Goal: Information Seeking & Learning: Learn about a topic

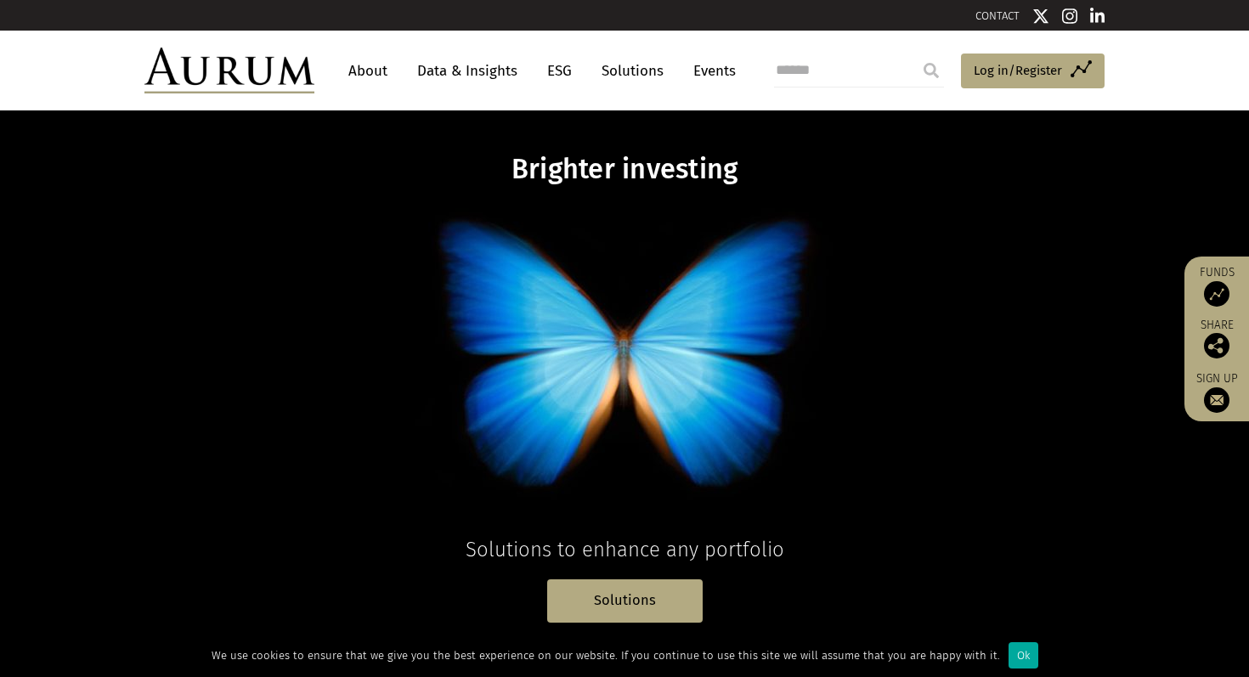
click at [370, 72] on link "About" at bounding box center [368, 70] width 56 height 31
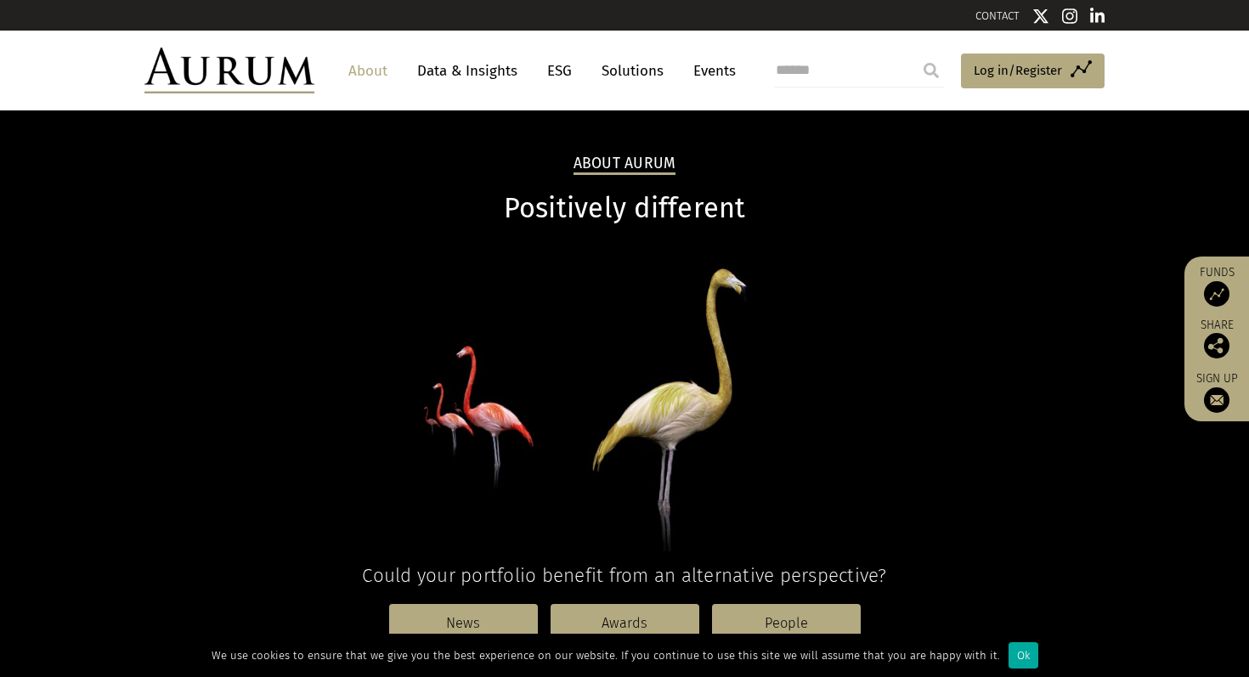
click at [492, 65] on link "Data & Insights" at bounding box center [467, 70] width 117 height 31
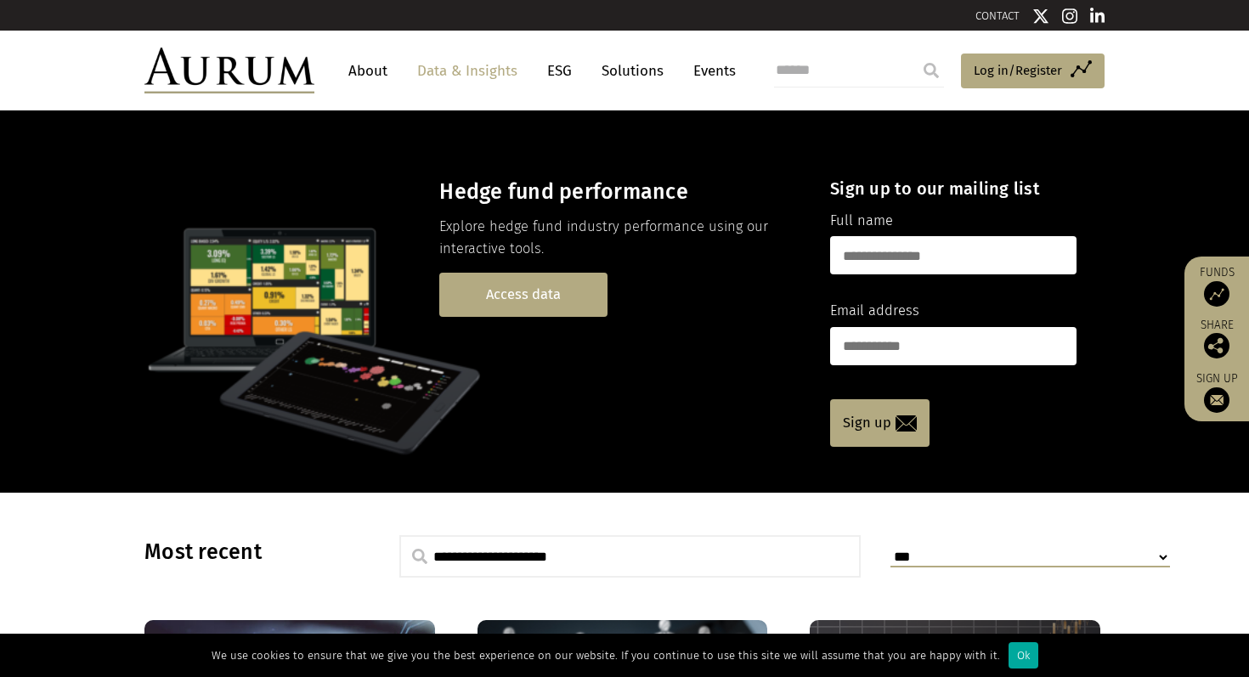
click at [506, 299] on link "Access data" at bounding box center [523, 294] width 168 height 43
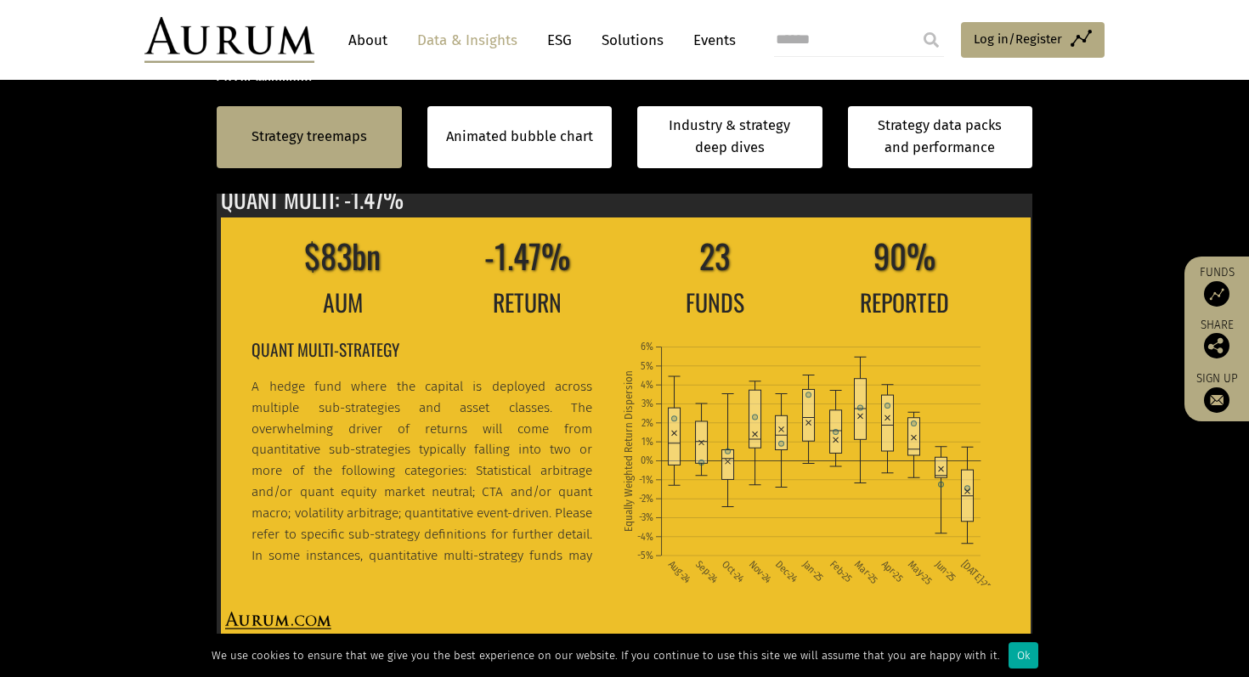
scroll to position [511, 0]
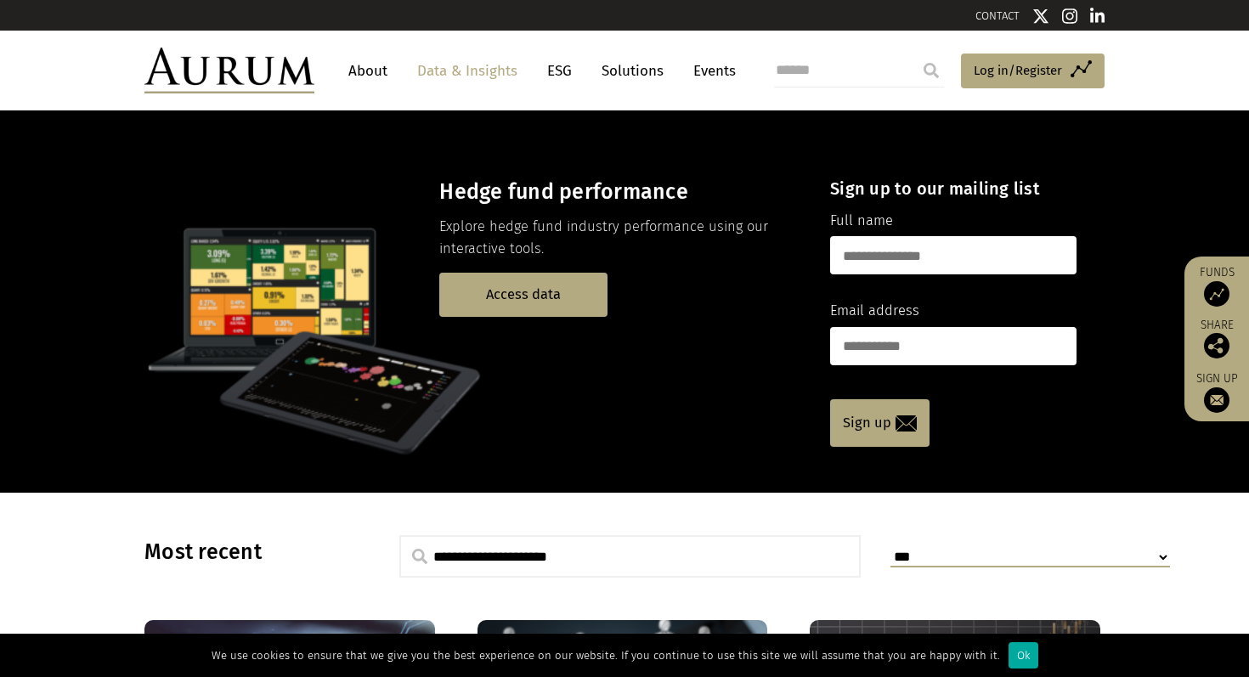
click at [887, 260] on input "text" at bounding box center [953, 255] width 246 height 38
type input "********"
click at [875, 342] on input "email" at bounding box center [953, 346] width 246 height 38
type input "**********"
click at [861, 424] on link "Sign up" at bounding box center [879, 423] width 99 height 48
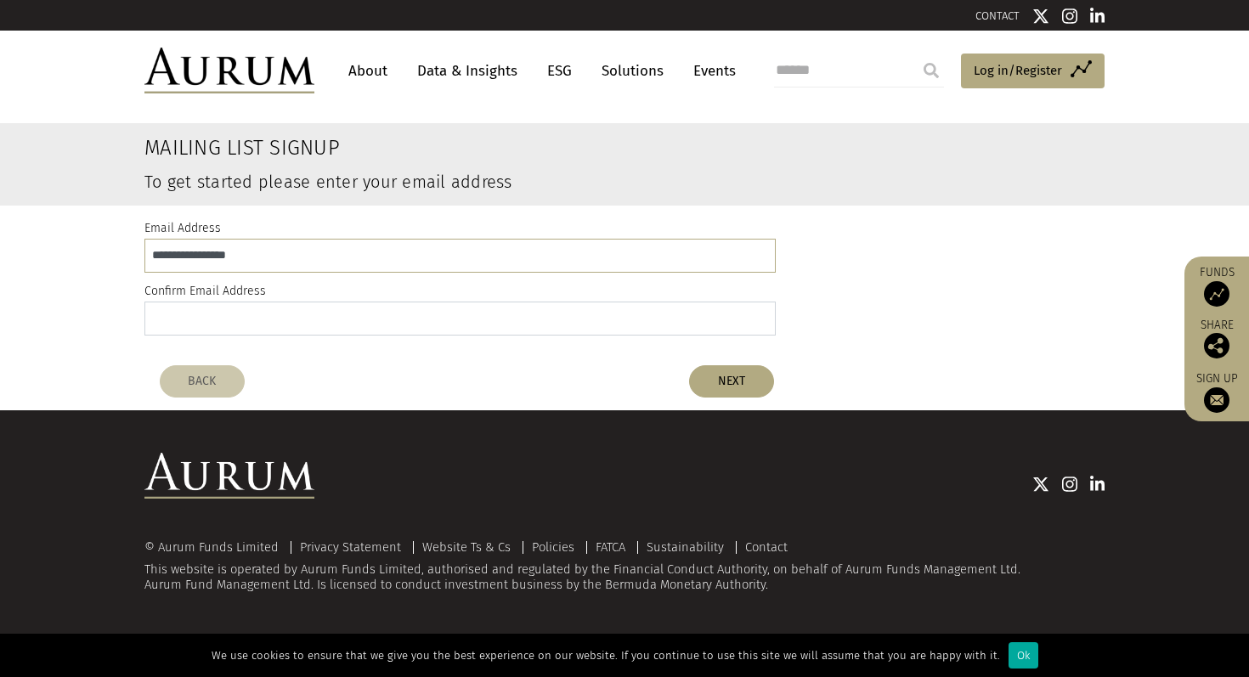
click at [278, 323] on input "email" at bounding box center [459, 319] width 631 height 34
type input "**********"
click at [718, 376] on button "NEXT" at bounding box center [731, 381] width 85 height 32
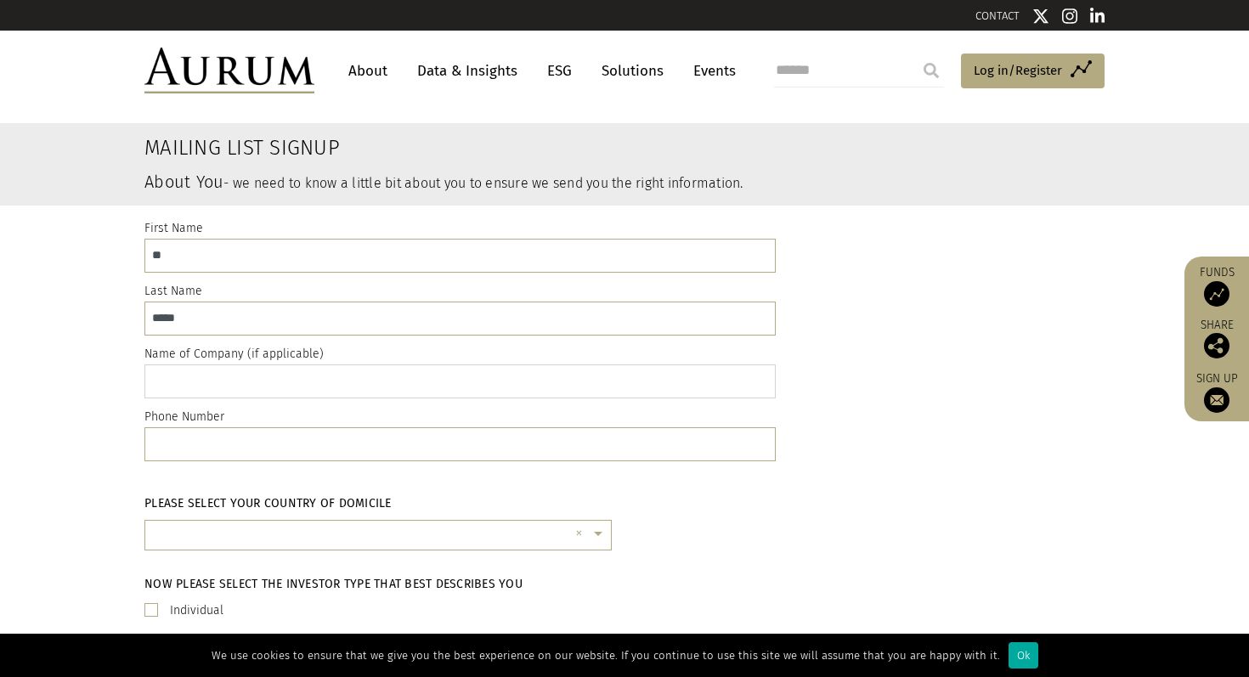
click at [311, 391] on input "text" at bounding box center [459, 381] width 631 height 34
type input "*******"
click at [208, 449] on input "text" at bounding box center [459, 444] width 631 height 34
type input "**********"
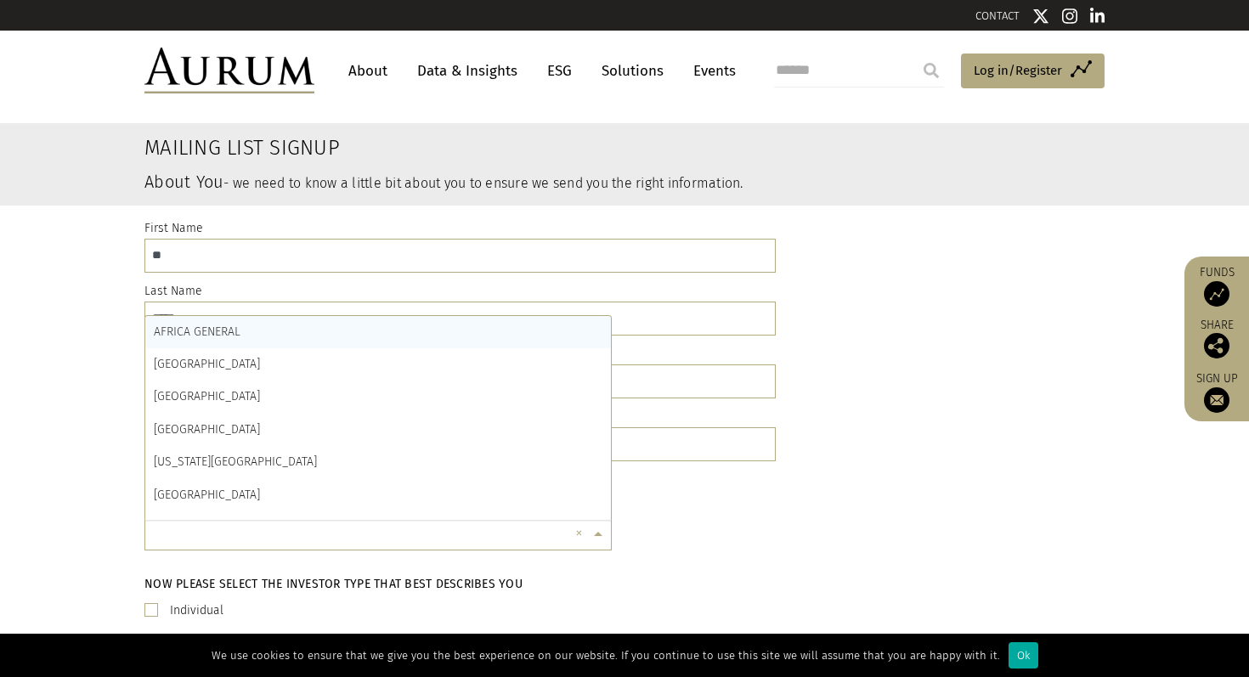
scroll to position [4, 0]
click at [212, 536] on input "text" at bounding box center [361, 538] width 415 height 34
type input "*"
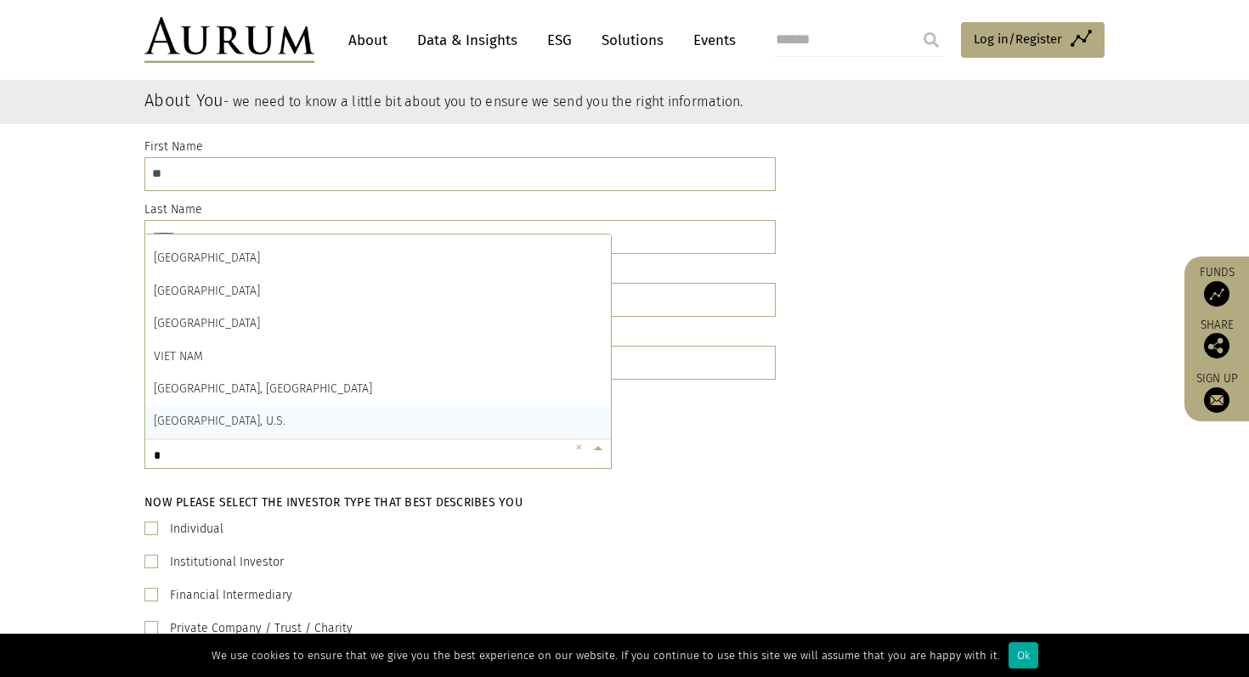
scroll to position [86, 0]
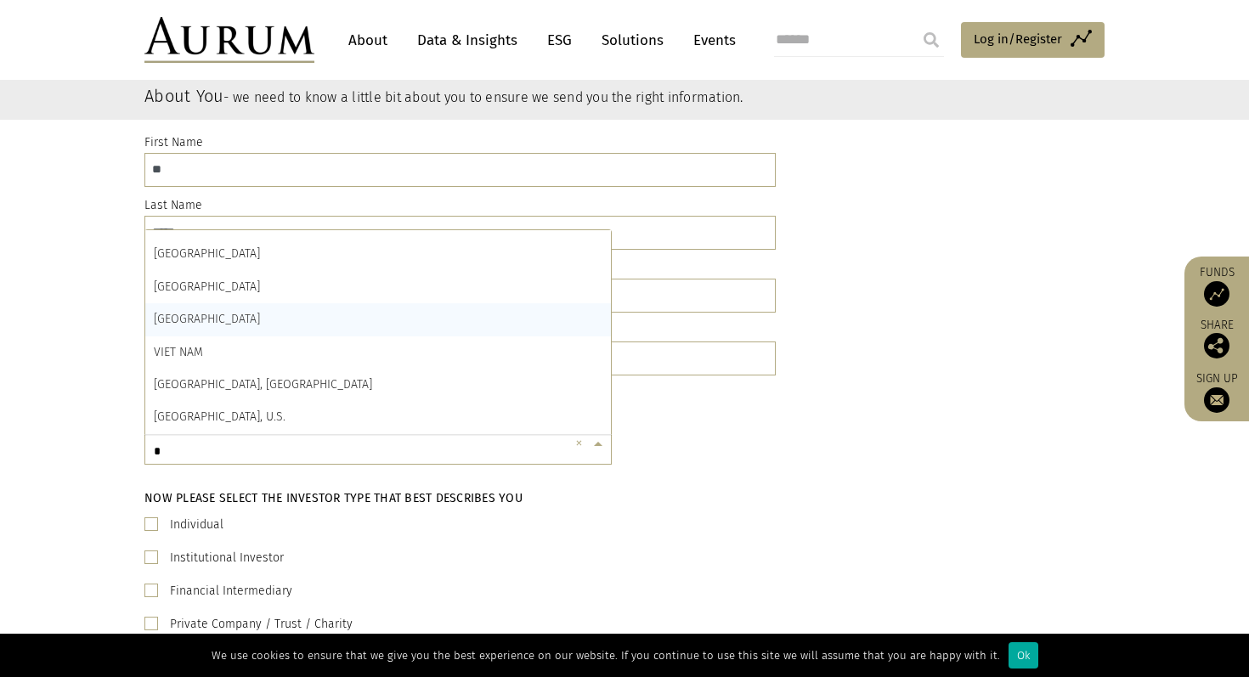
click at [199, 321] on span "VENEZUELA" at bounding box center [207, 319] width 106 height 14
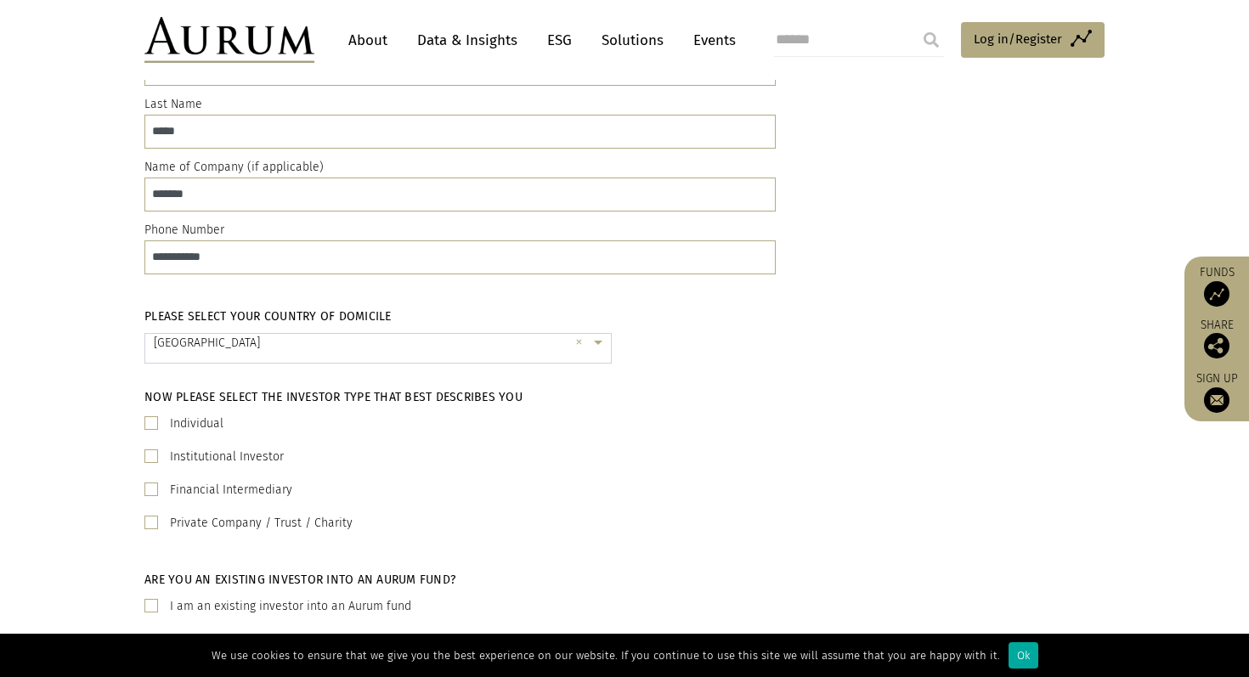
scroll to position [188, 0]
click at [147, 420] on span at bounding box center [151, 422] width 14 height 14
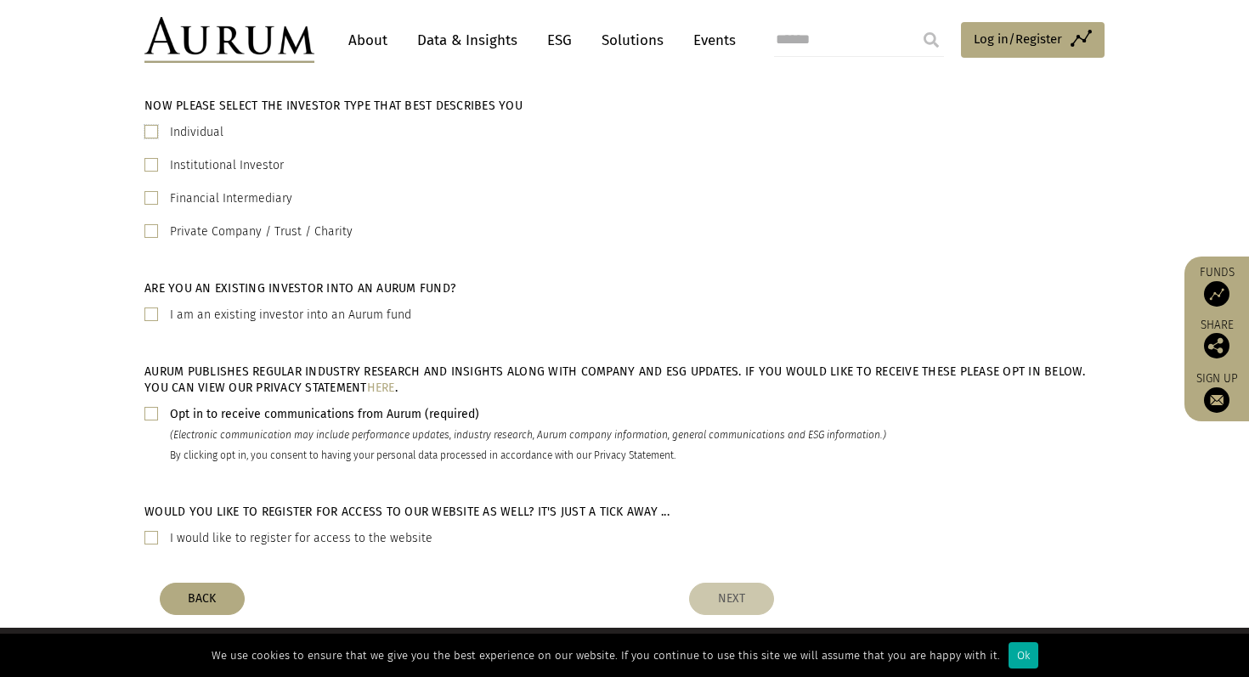
scroll to position [487, 0]
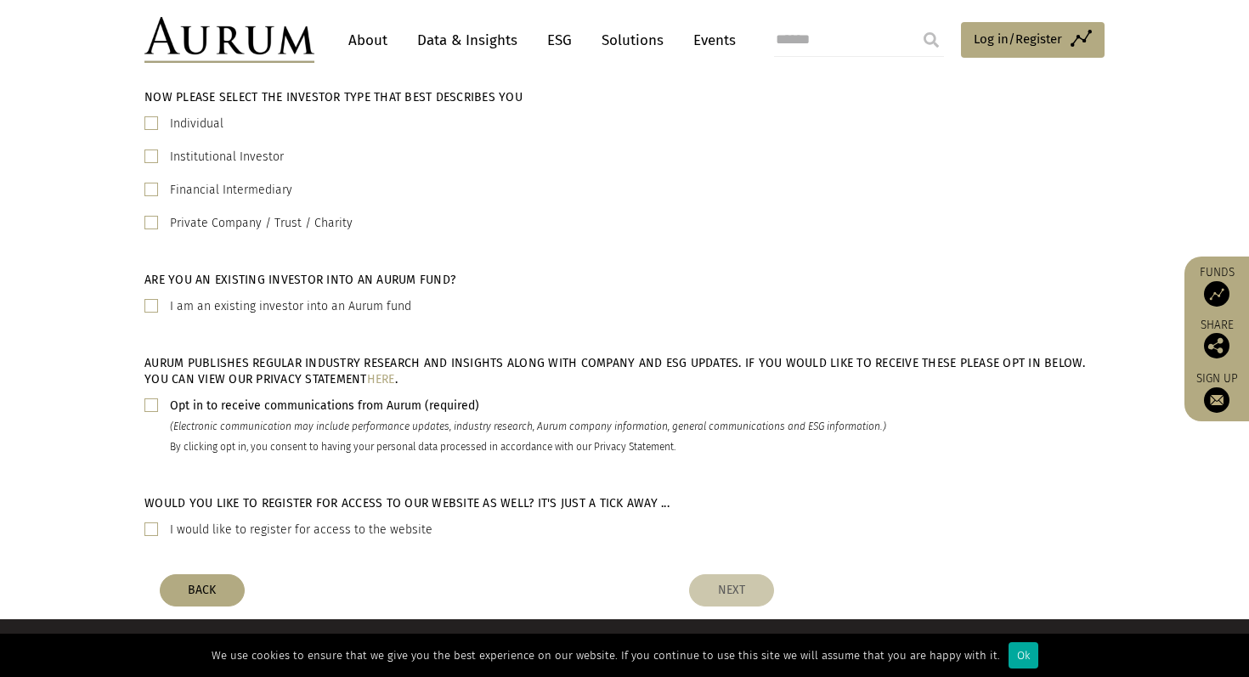
click at [152, 400] on span at bounding box center [151, 405] width 14 height 14
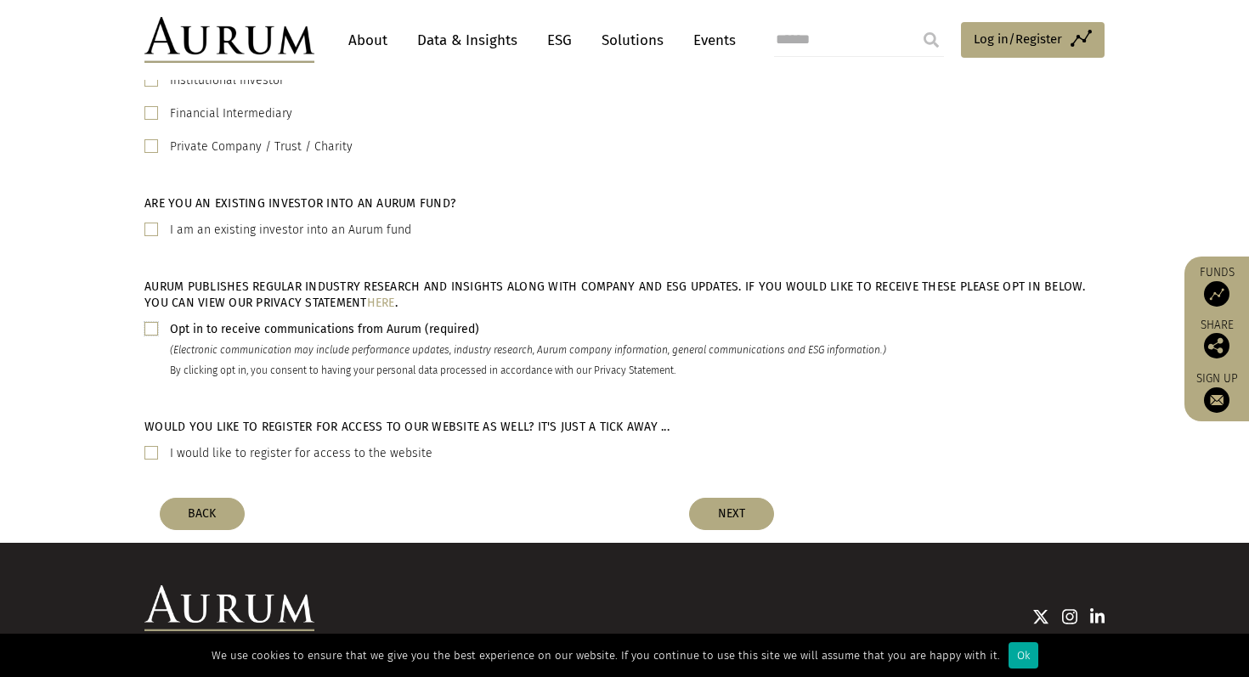
scroll to position [562, 0]
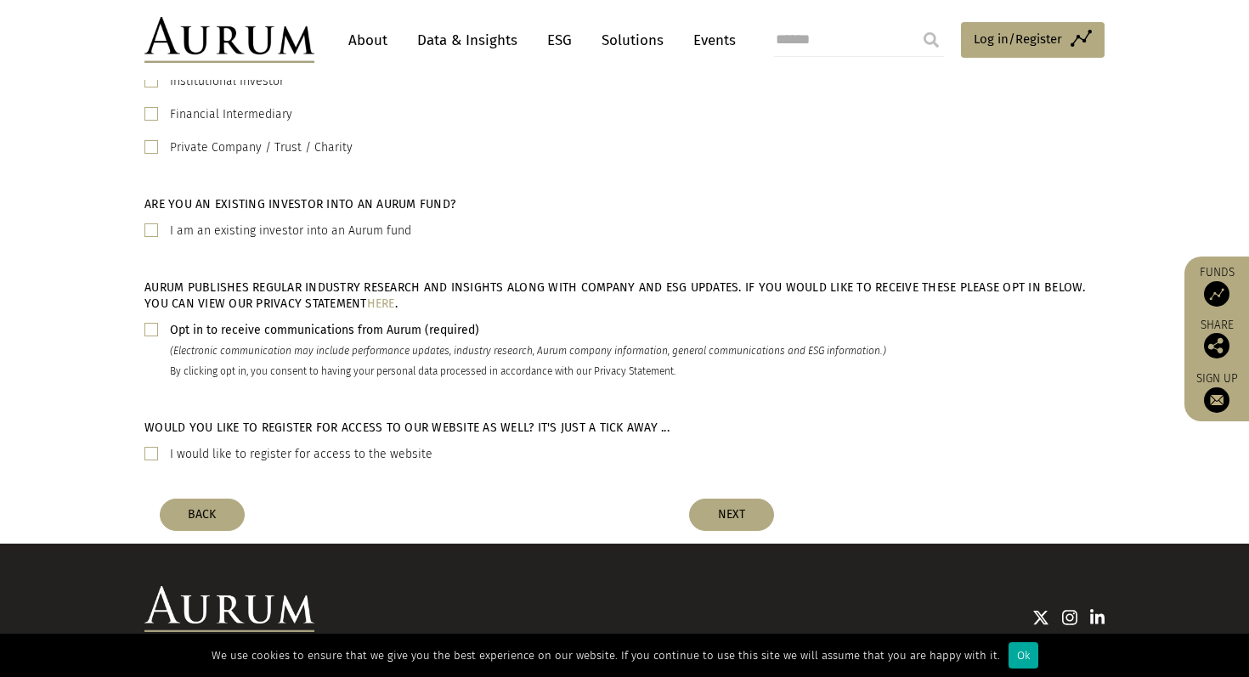
click at [147, 457] on span at bounding box center [151, 454] width 14 height 14
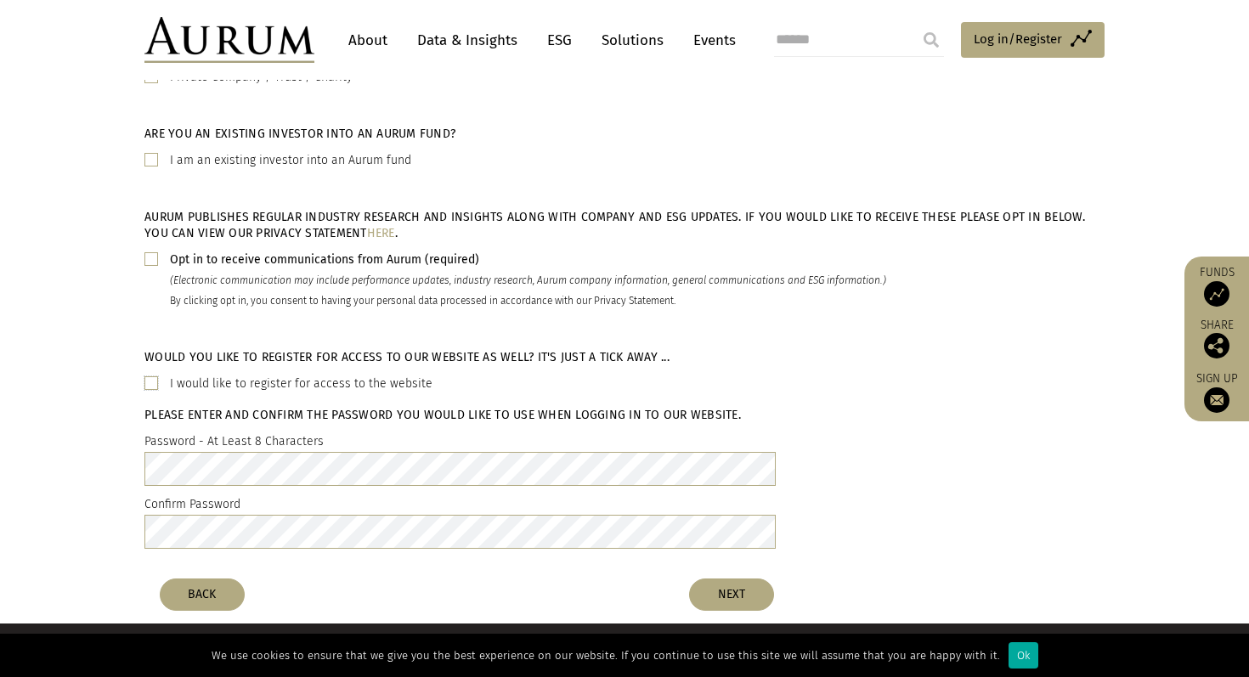
scroll to position [643, 0]
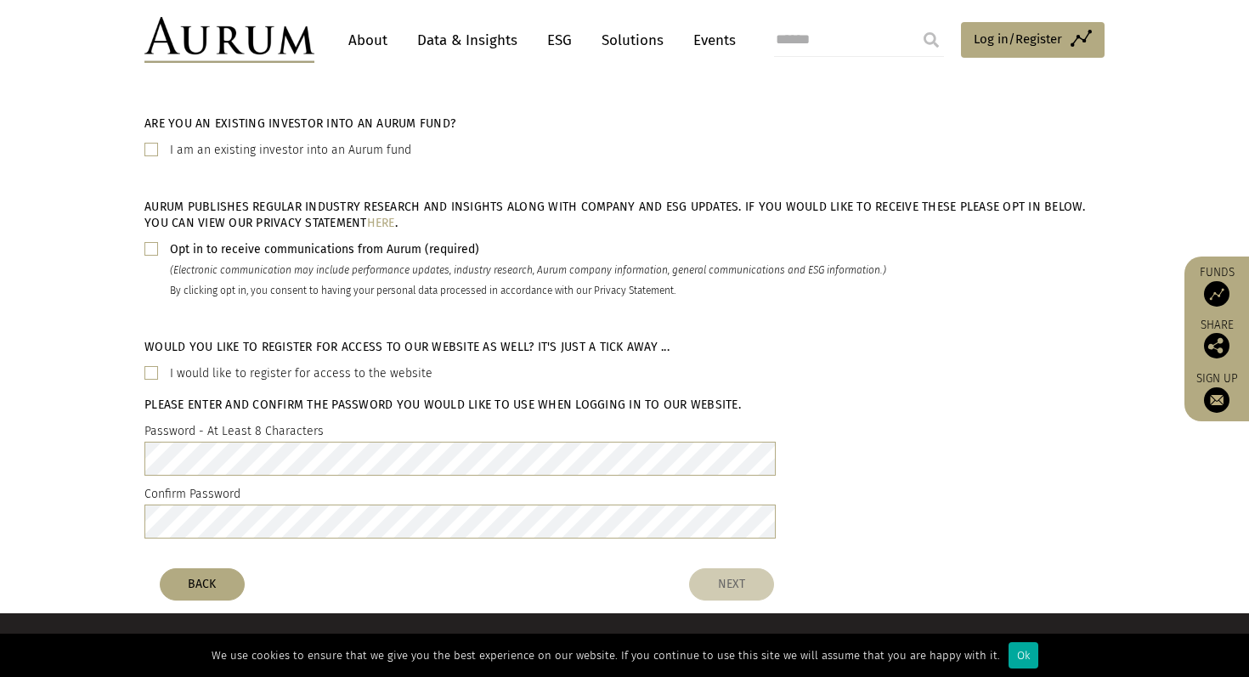
click at [731, 586] on button "NEXT" at bounding box center [731, 584] width 85 height 32
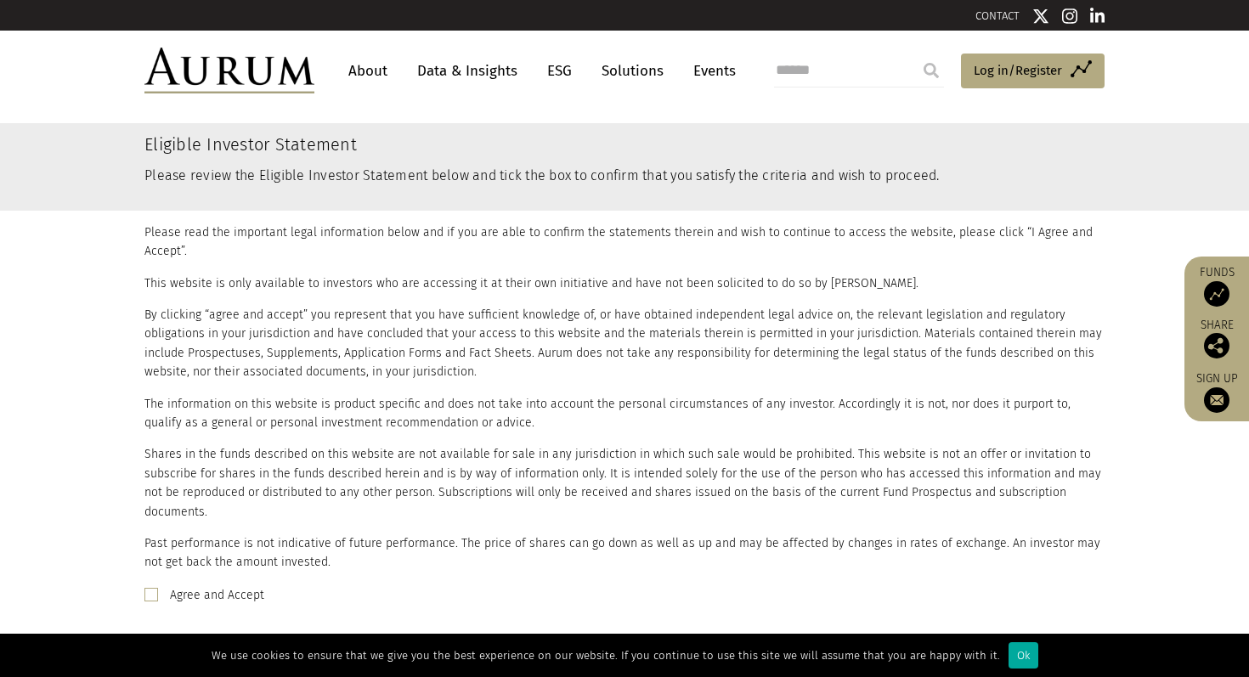
click at [153, 588] on span at bounding box center [151, 595] width 14 height 14
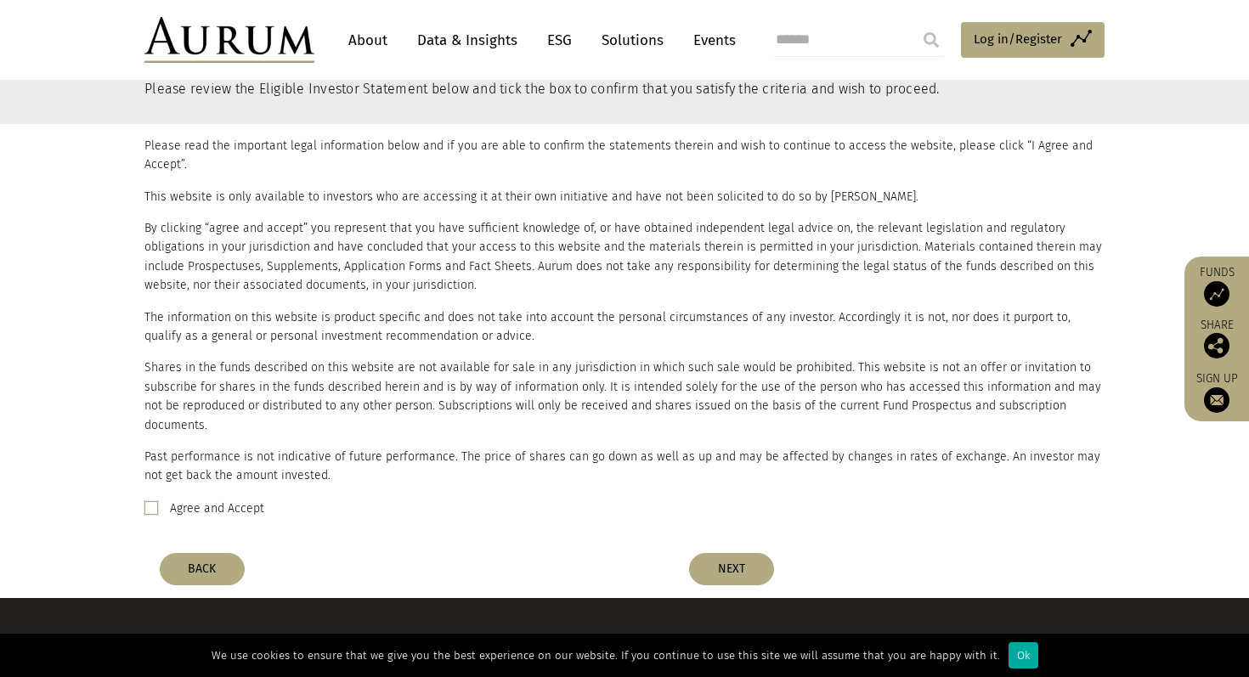
scroll to position [89, 0]
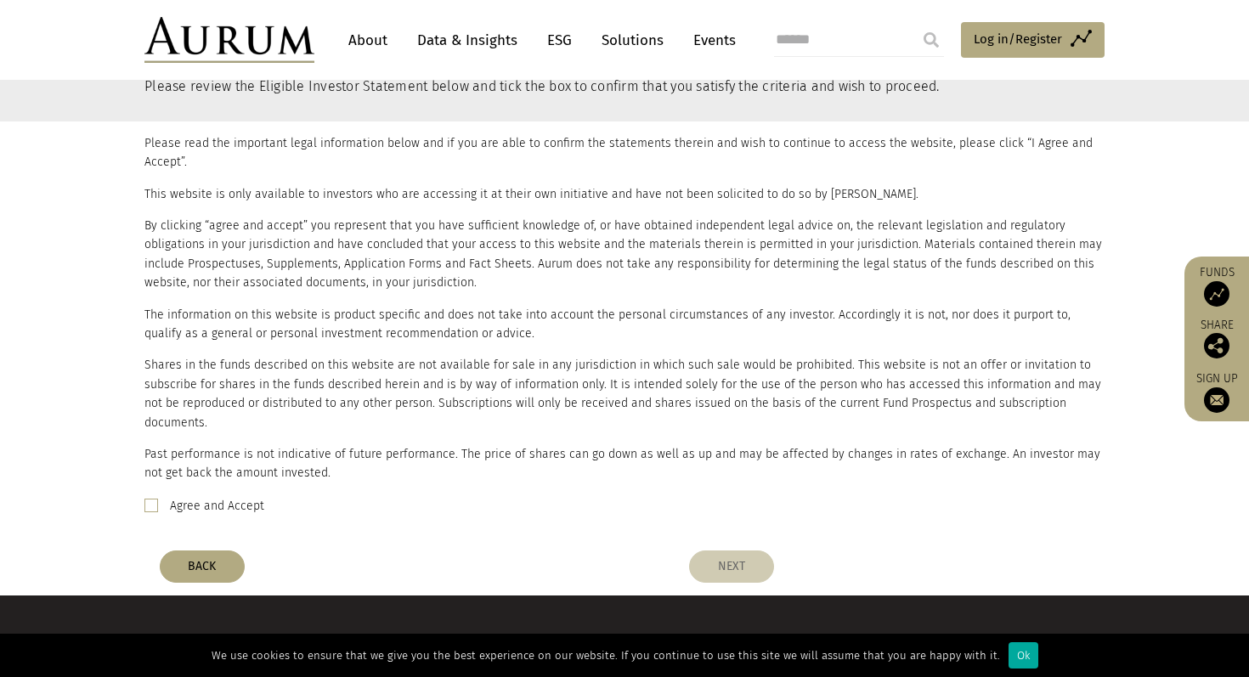
click at [724, 552] on button "NEXT" at bounding box center [731, 566] width 85 height 32
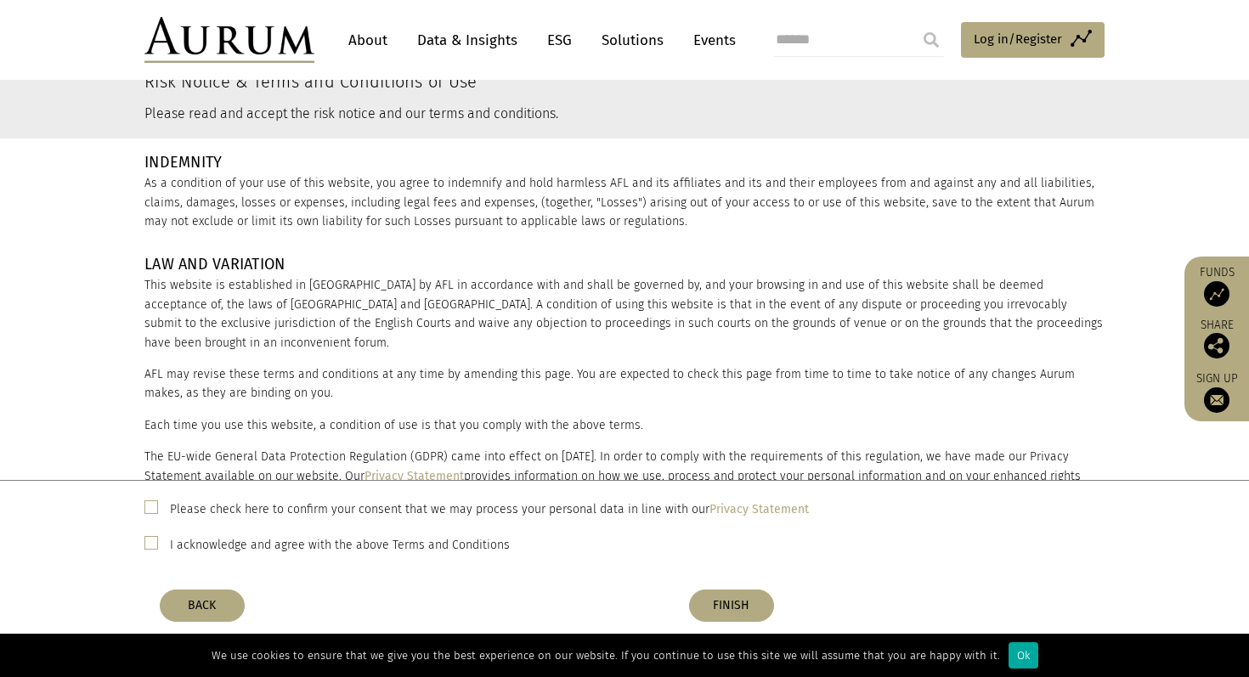
scroll to position [91, 0]
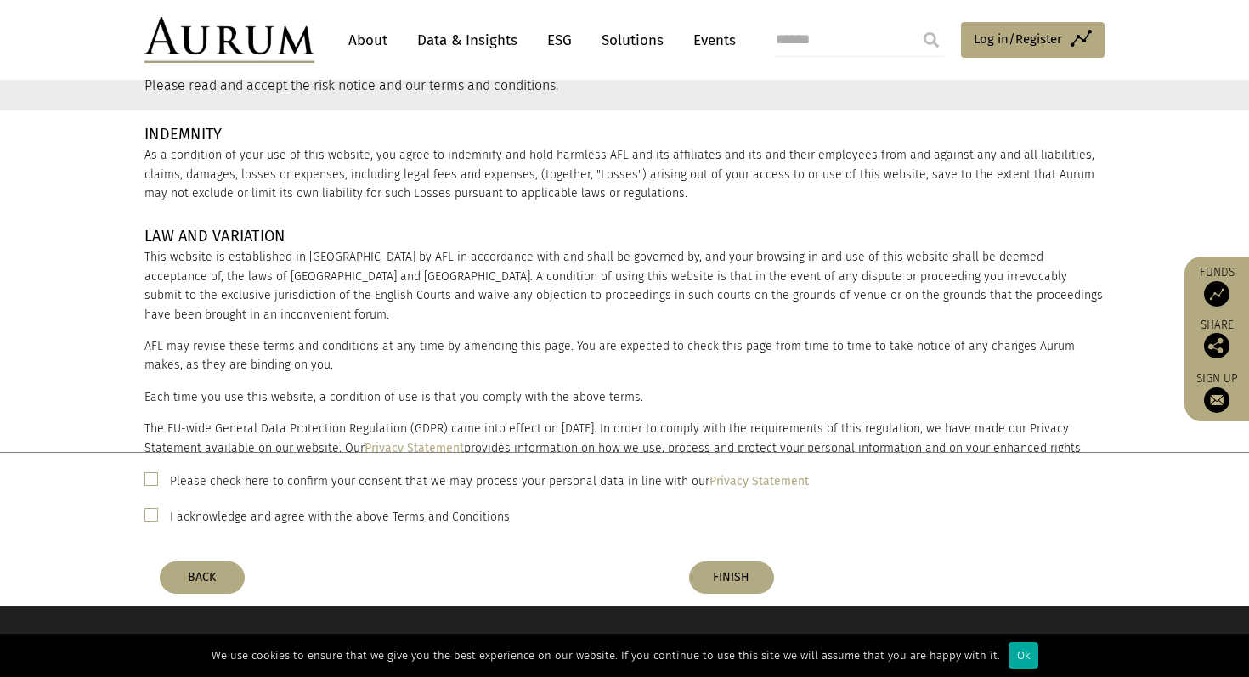
click at [150, 483] on span at bounding box center [151, 479] width 14 height 14
click at [150, 514] on span at bounding box center [151, 515] width 14 height 14
click at [717, 581] on button "FINISH" at bounding box center [731, 578] width 85 height 32
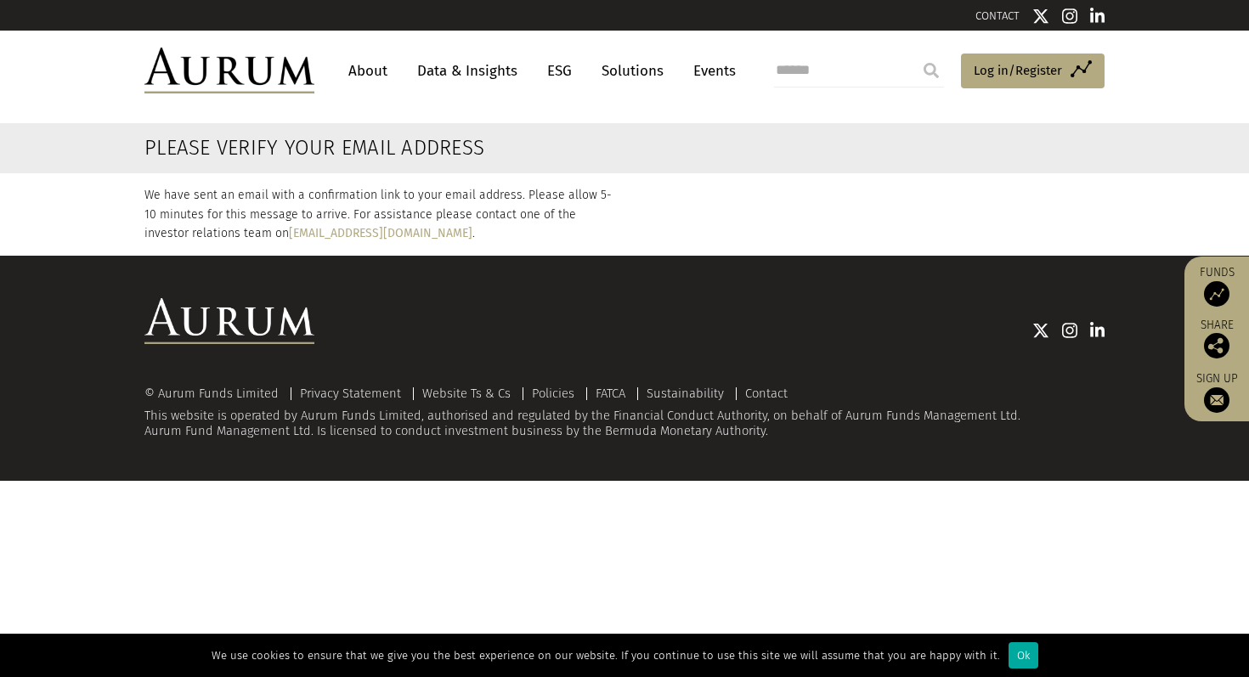
scroll to position [0, 0]
click at [453, 68] on link "Data & Insights" at bounding box center [467, 70] width 117 height 31
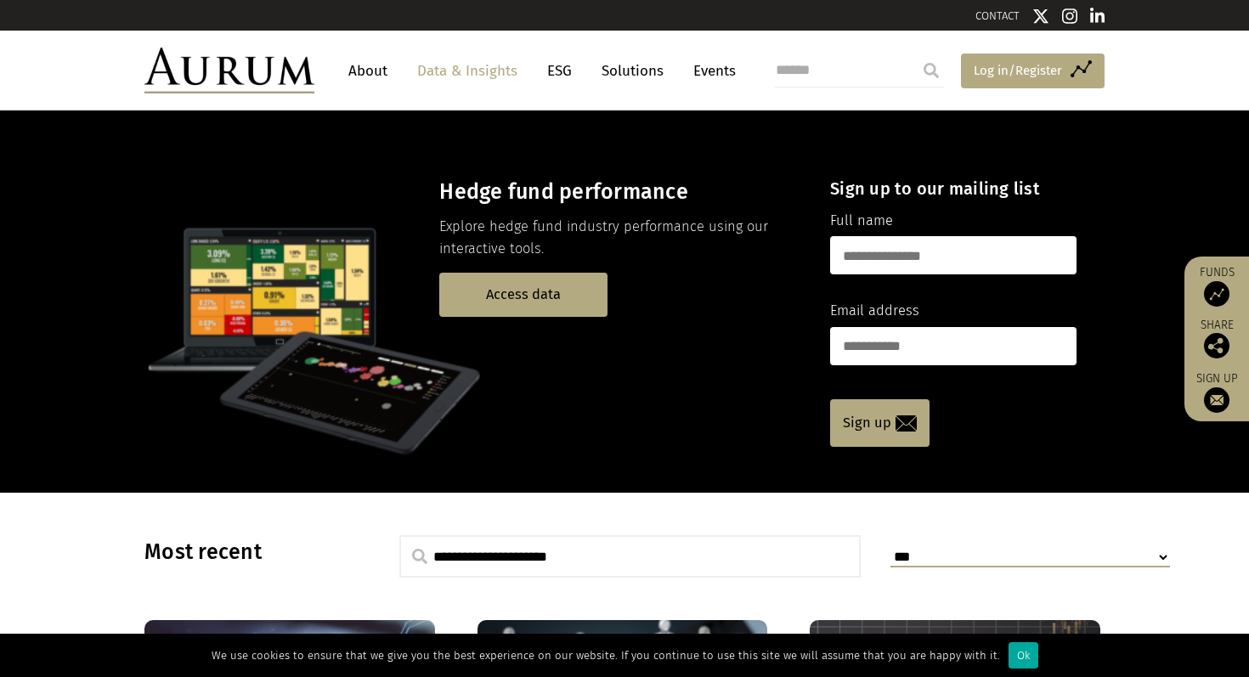
click at [1006, 64] on span "Log in/Register" at bounding box center [1018, 70] width 88 height 20
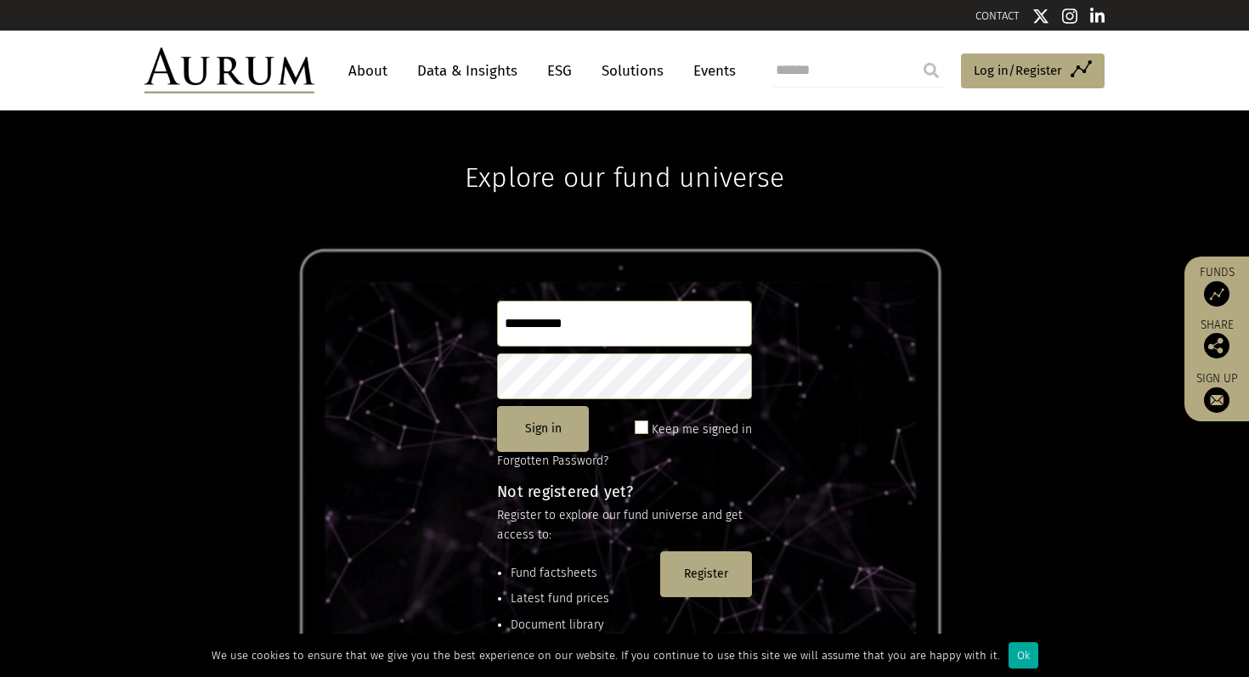
click at [593, 325] on input "**********" at bounding box center [624, 324] width 255 height 46
type input "*"
click at [575, 322] on input "text" at bounding box center [624, 324] width 255 height 46
type input "**********"
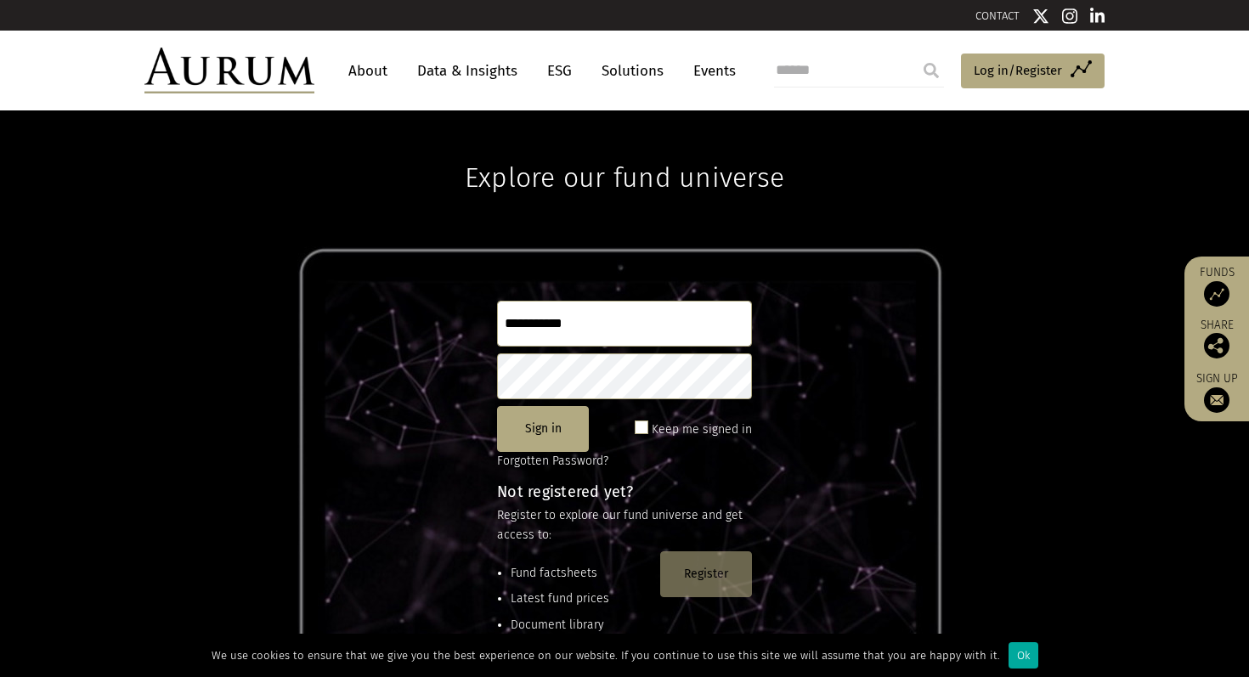
click at [710, 587] on button "Register" at bounding box center [706, 574] width 92 height 46
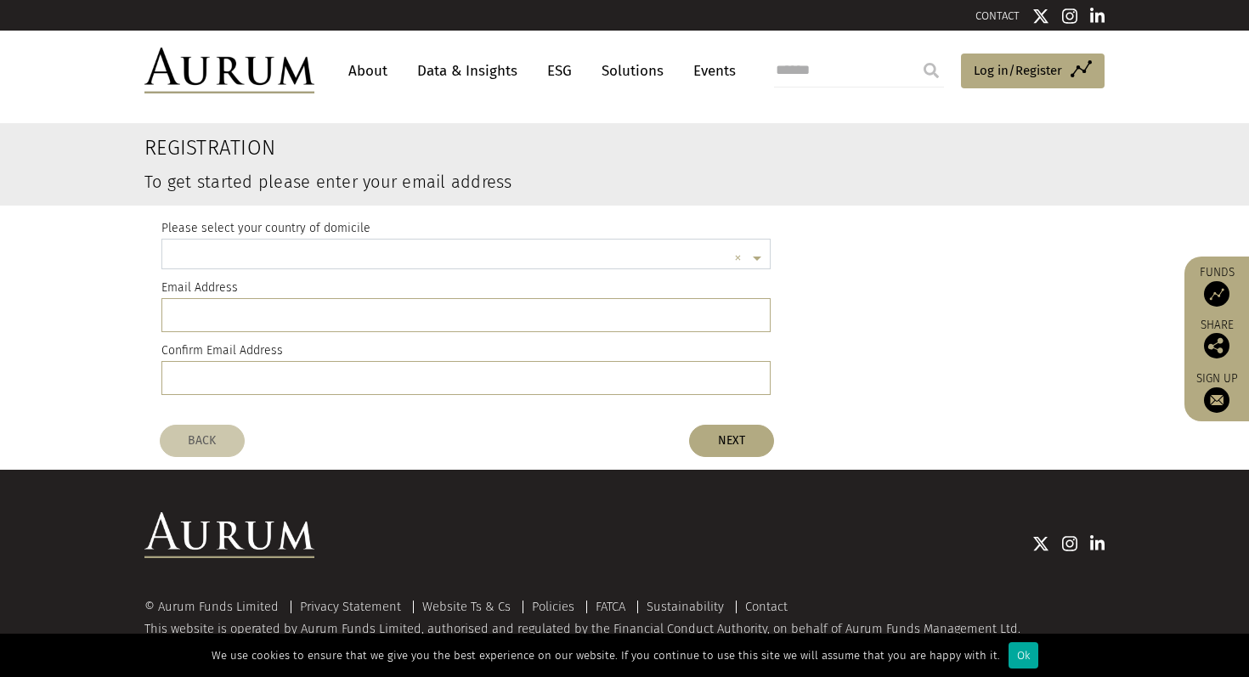
scroll to position [4, 0]
click at [269, 258] on input "text" at bounding box center [449, 257] width 556 height 34
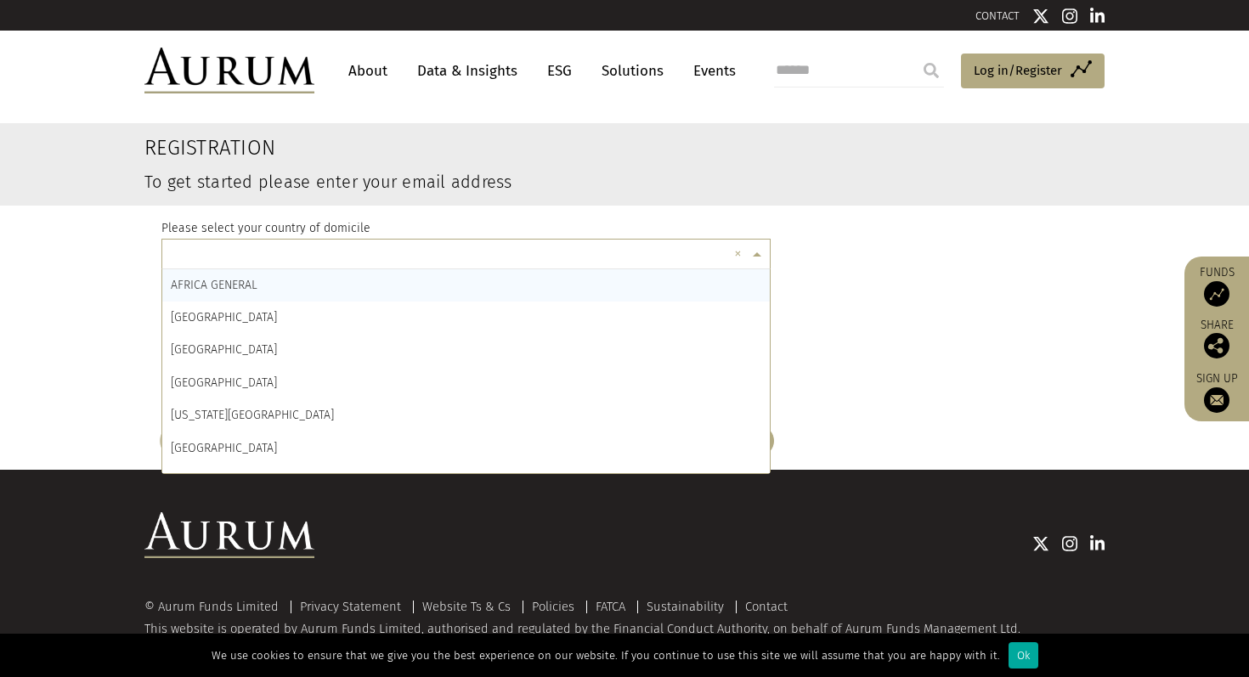
type input "*"
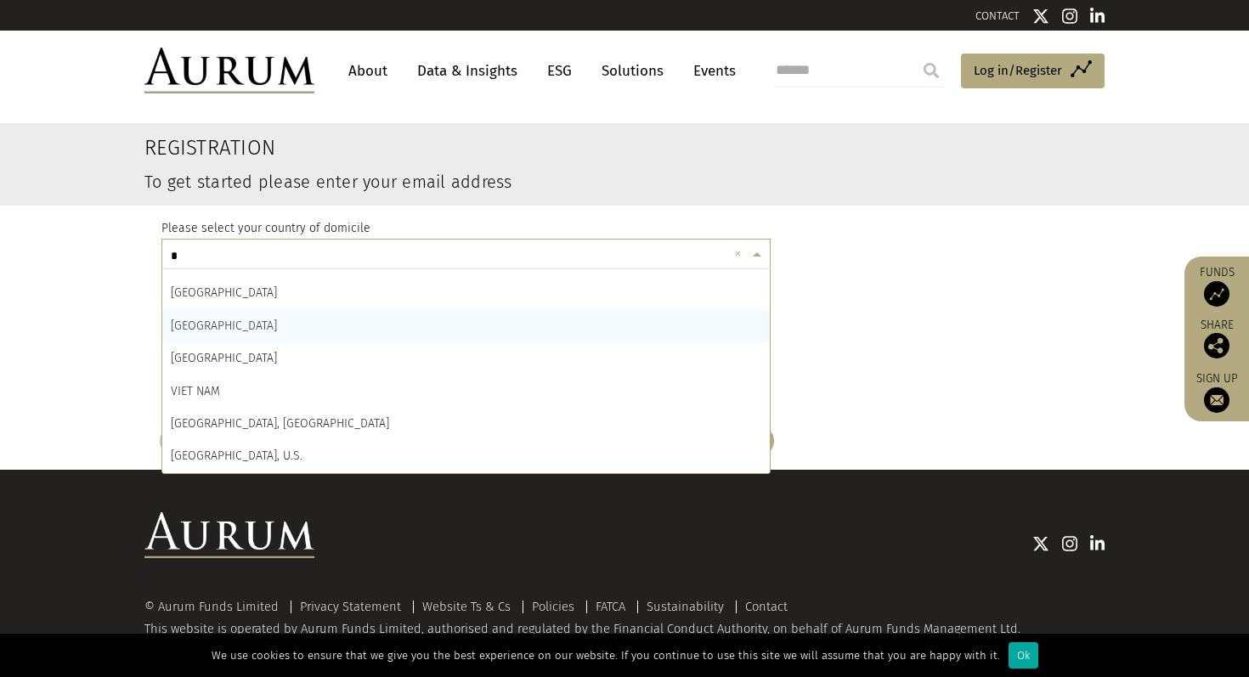
scroll to position [17, 0]
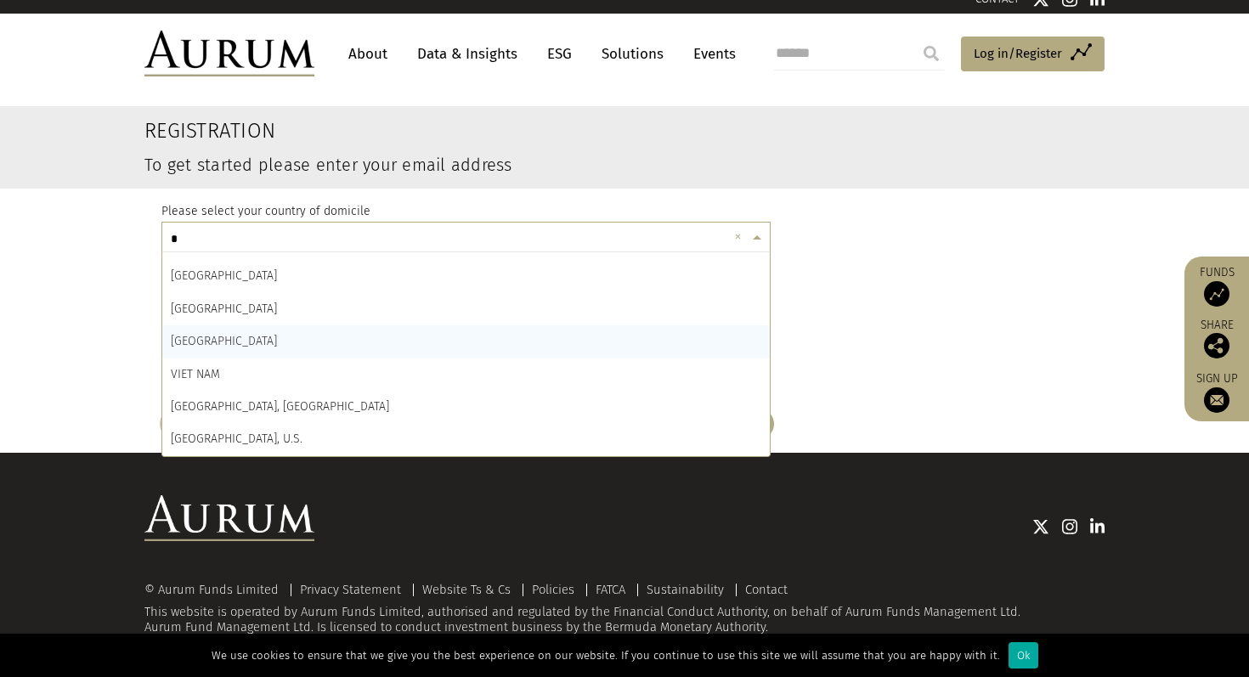
click at [207, 347] on span "VENEZUELA" at bounding box center [224, 341] width 106 height 14
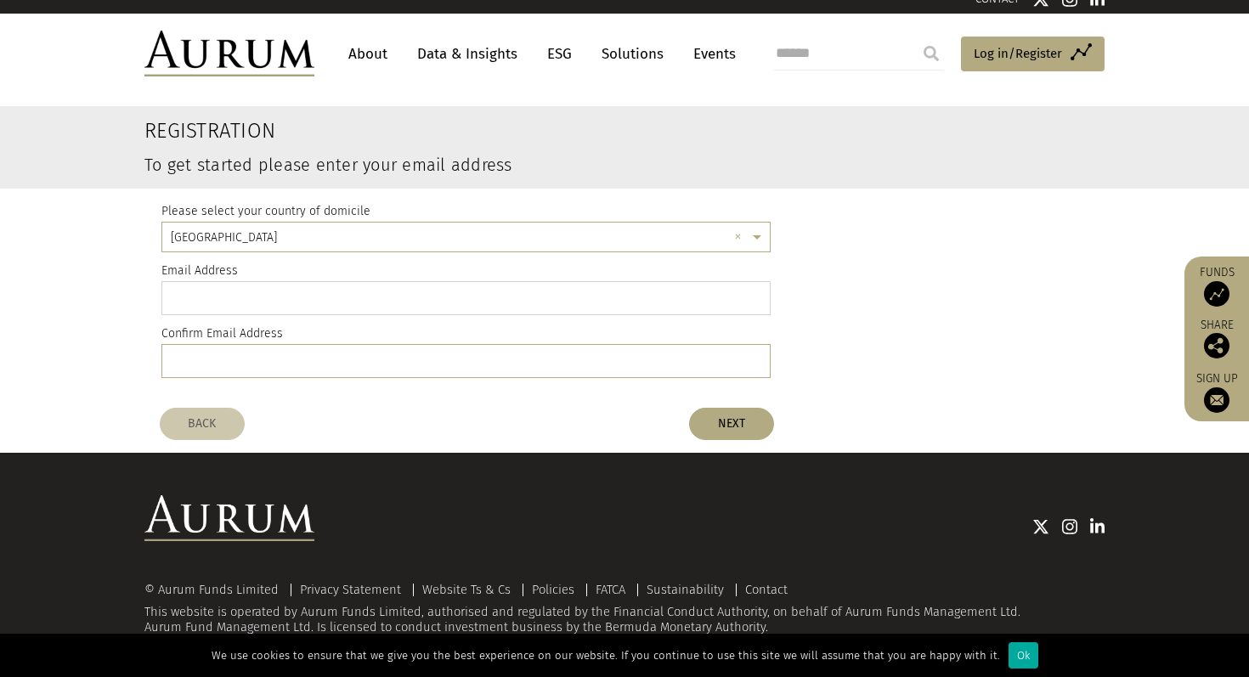
click at [226, 282] on input "email" at bounding box center [465, 298] width 609 height 34
type input "**********"
click at [735, 422] on button "NEXT" at bounding box center [731, 424] width 85 height 32
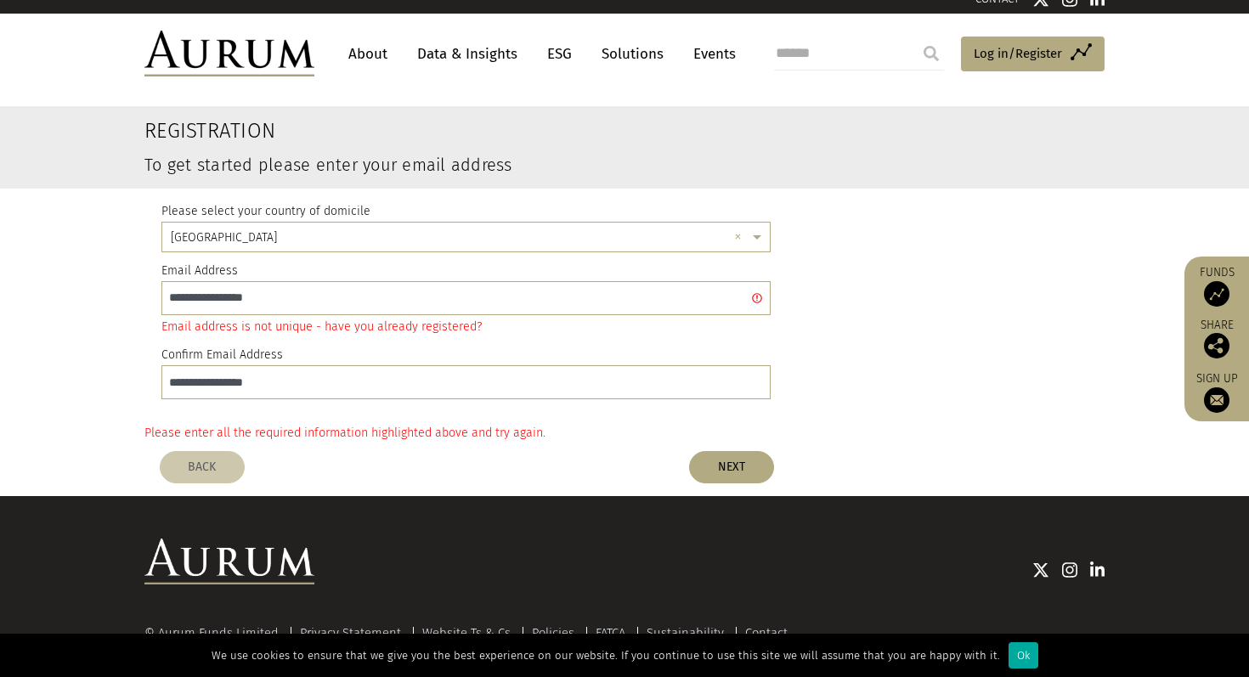
click at [415, 331] on div "Email address is not unique - have you already registered?" at bounding box center [465, 327] width 609 height 20
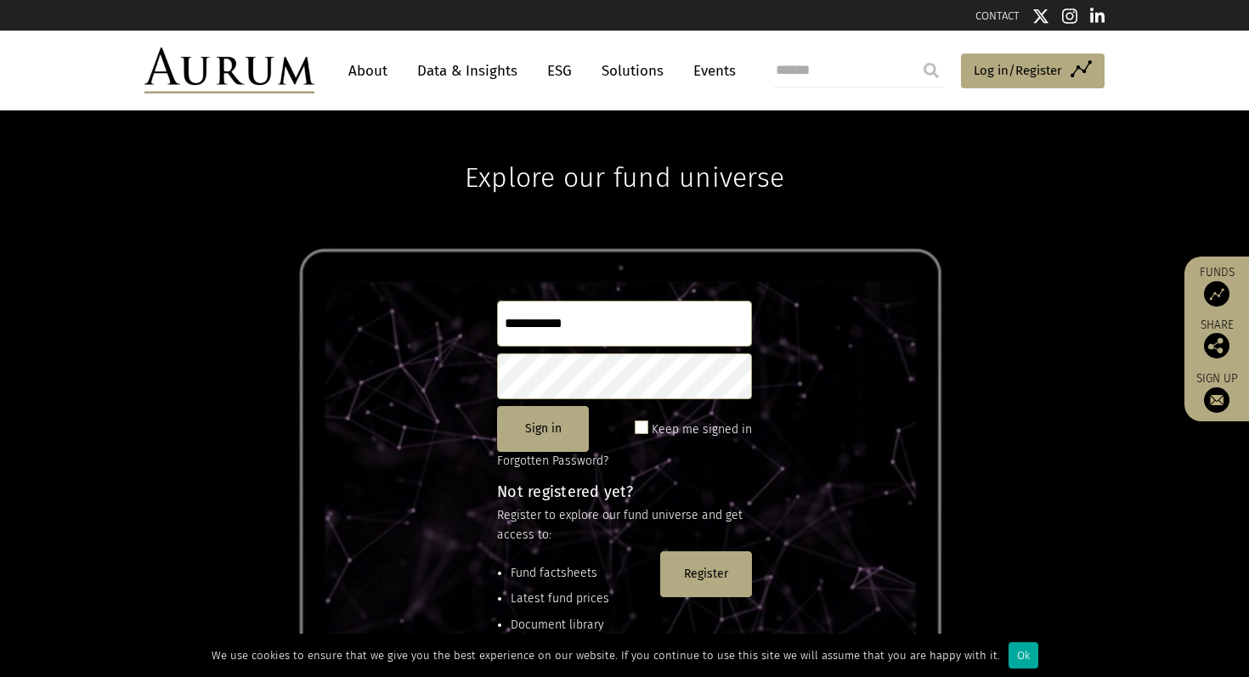
click at [590, 330] on input "**********" at bounding box center [624, 324] width 255 height 46
type input "*"
type input "**********"
click at [697, 582] on button "Register" at bounding box center [706, 574] width 92 height 46
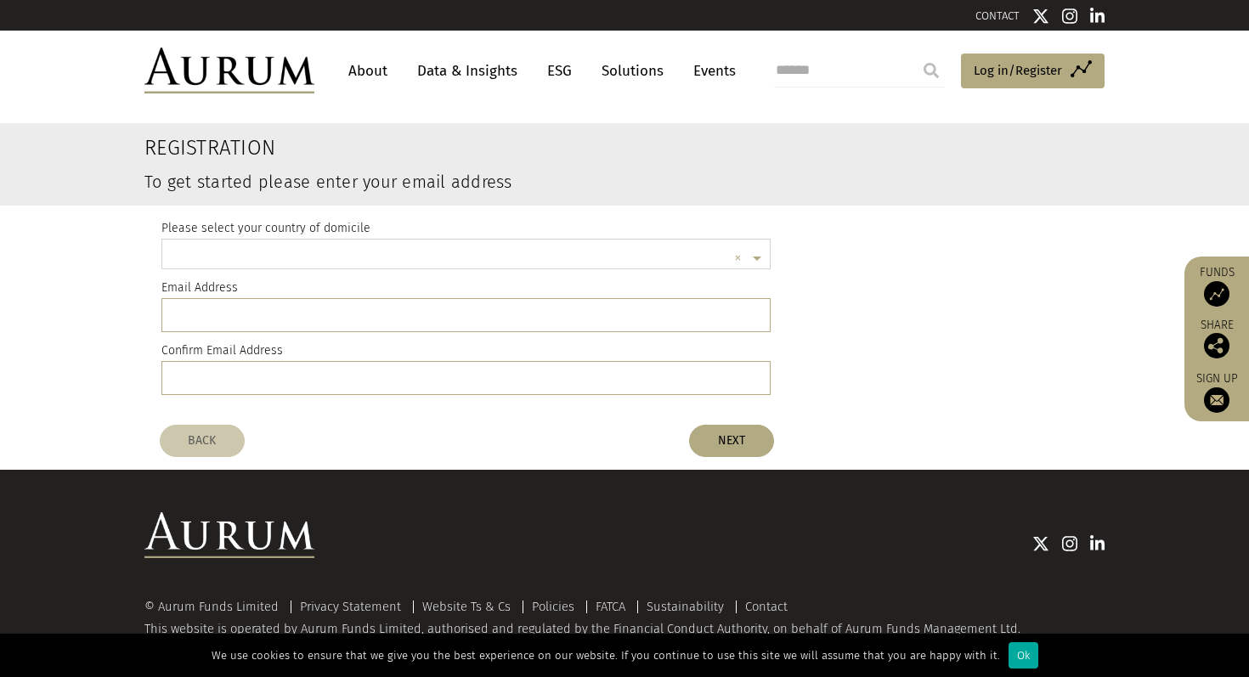
scroll to position [4, 0]
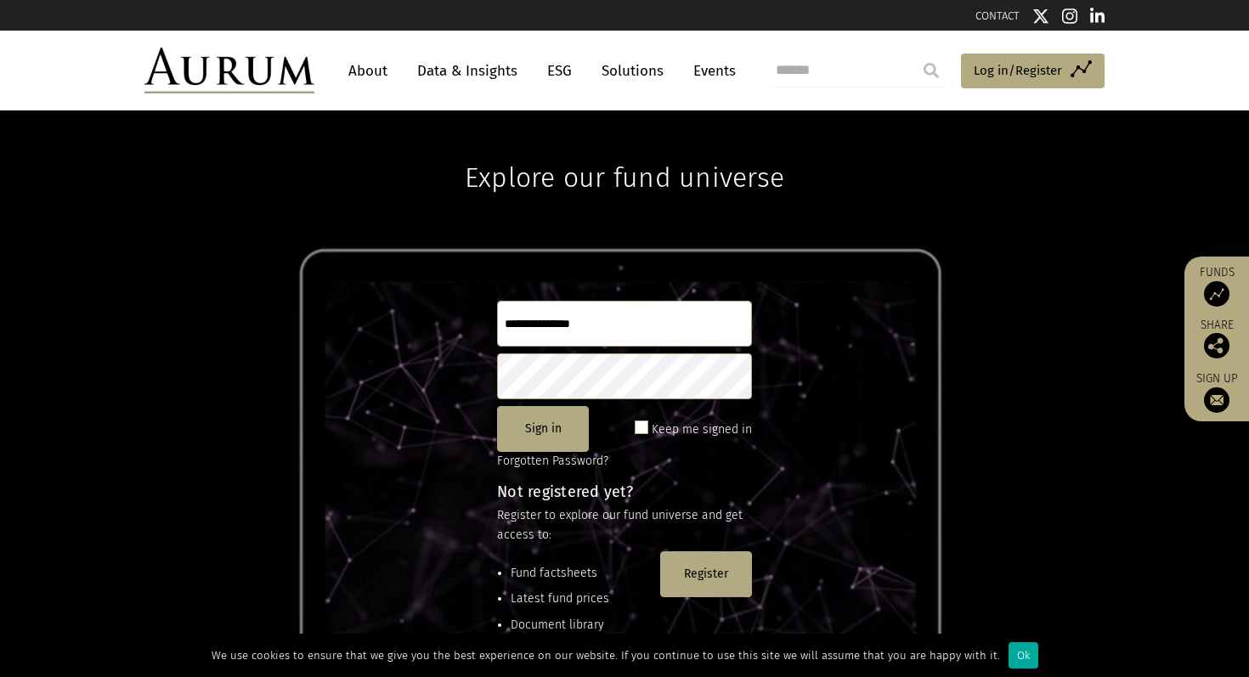
type input "**********"
click at [991, 67] on span "Log in/Register" at bounding box center [1018, 70] width 88 height 20
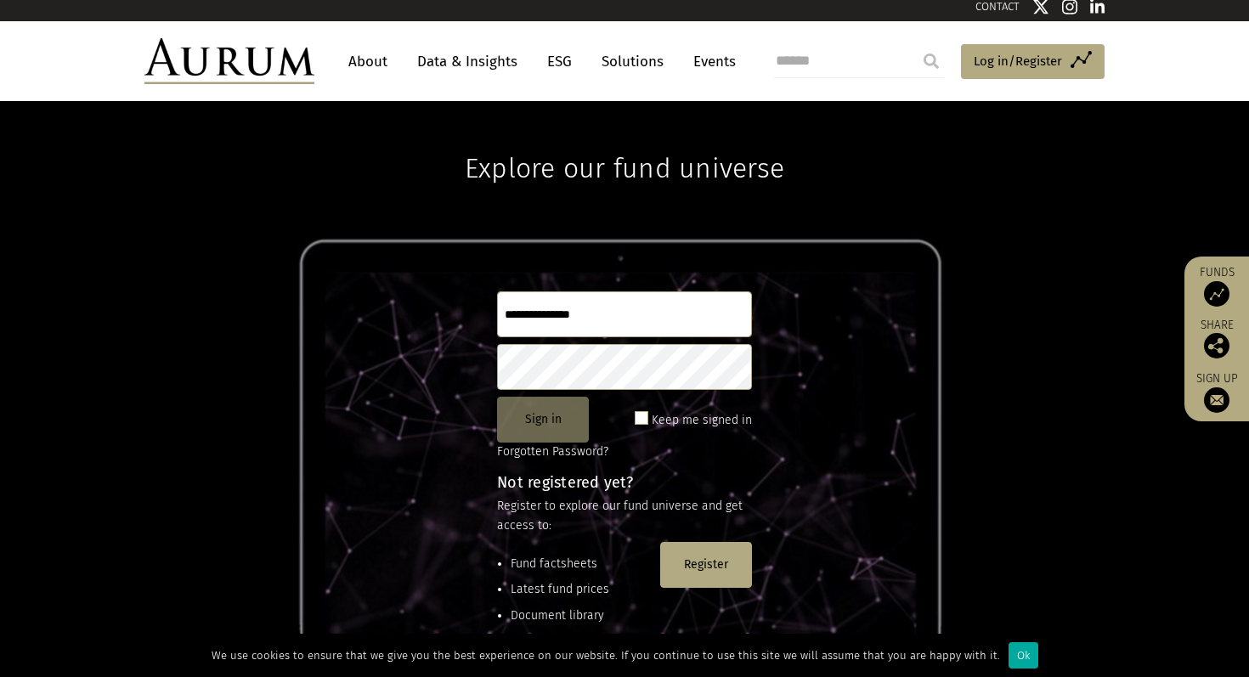
scroll to position [11, 0]
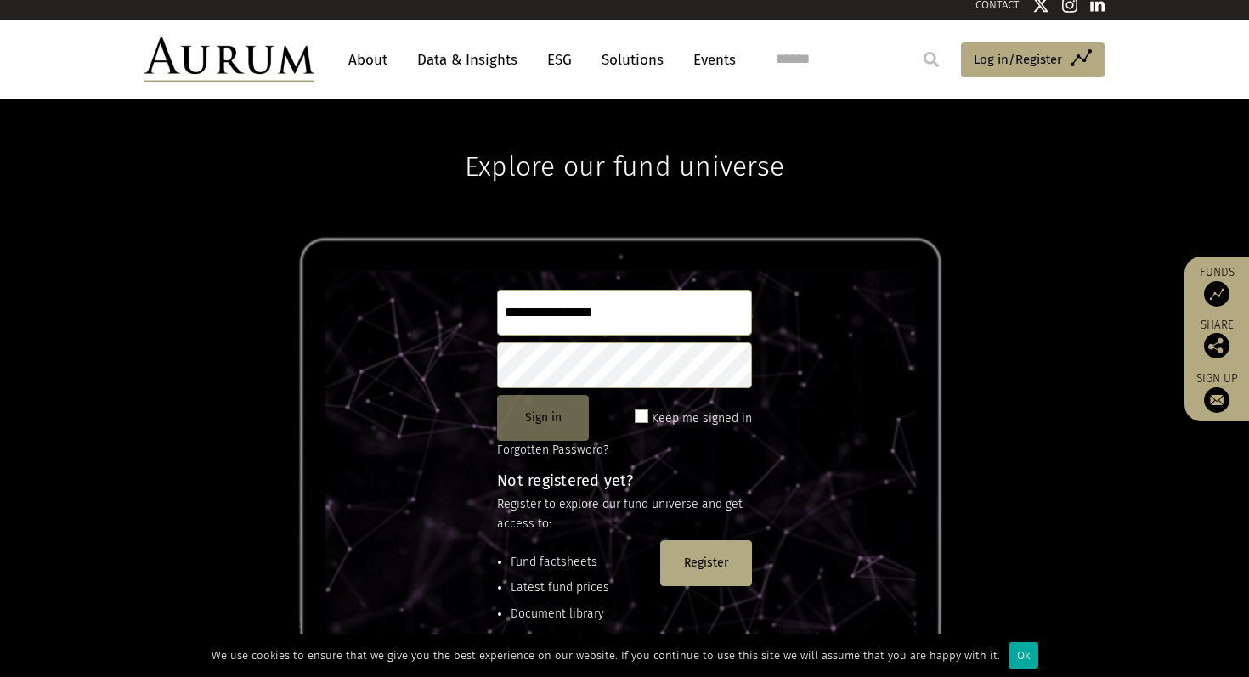
click at [541, 421] on button "Sign in" at bounding box center [543, 418] width 92 height 46
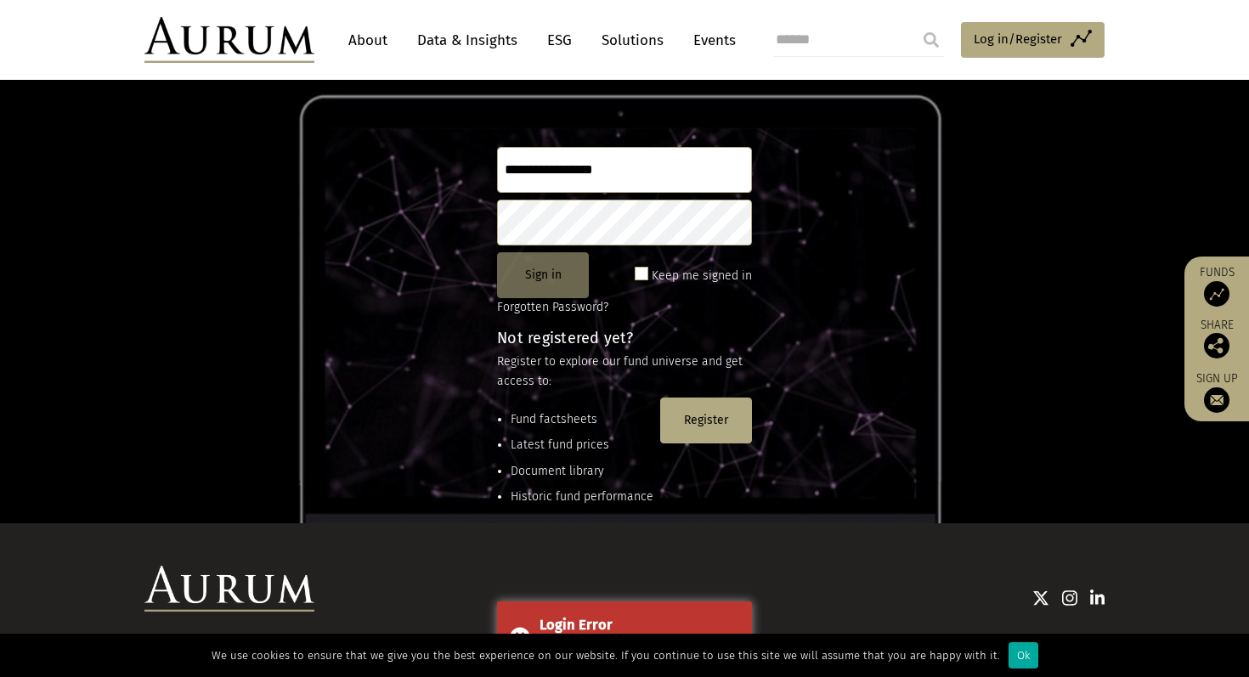
scroll to position [157, 0]
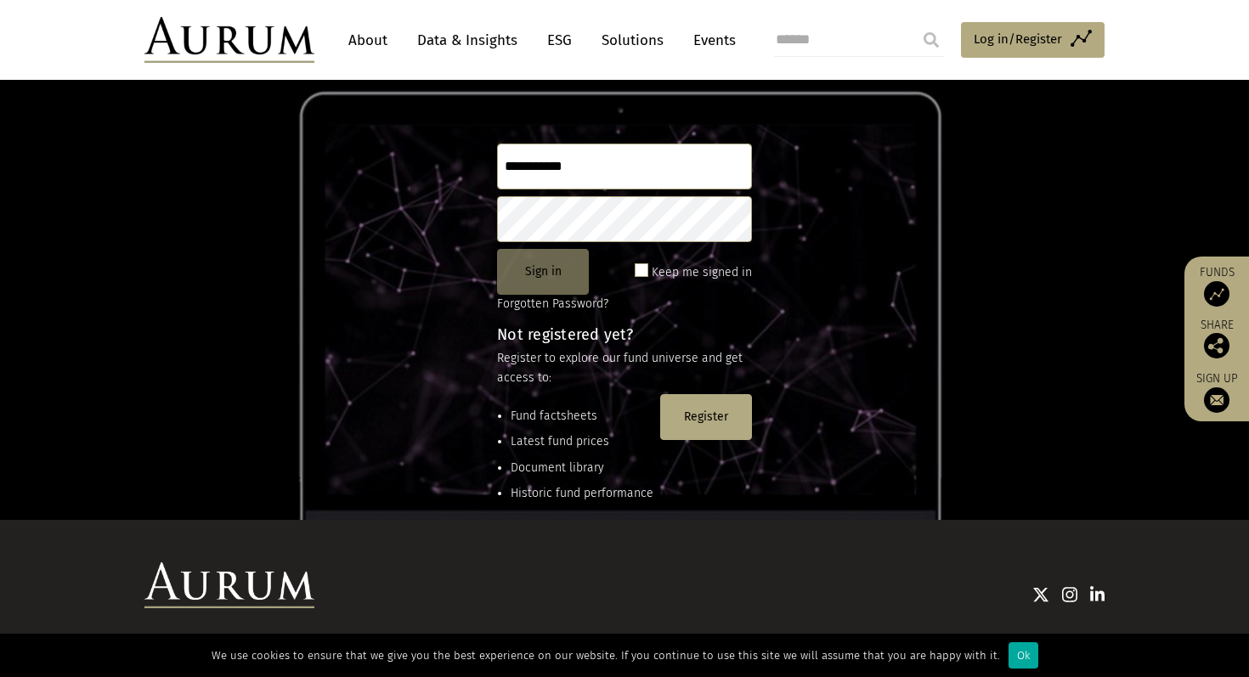
click at [562, 279] on button "Sign in" at bounding box center [543, 272] width 92 height 46
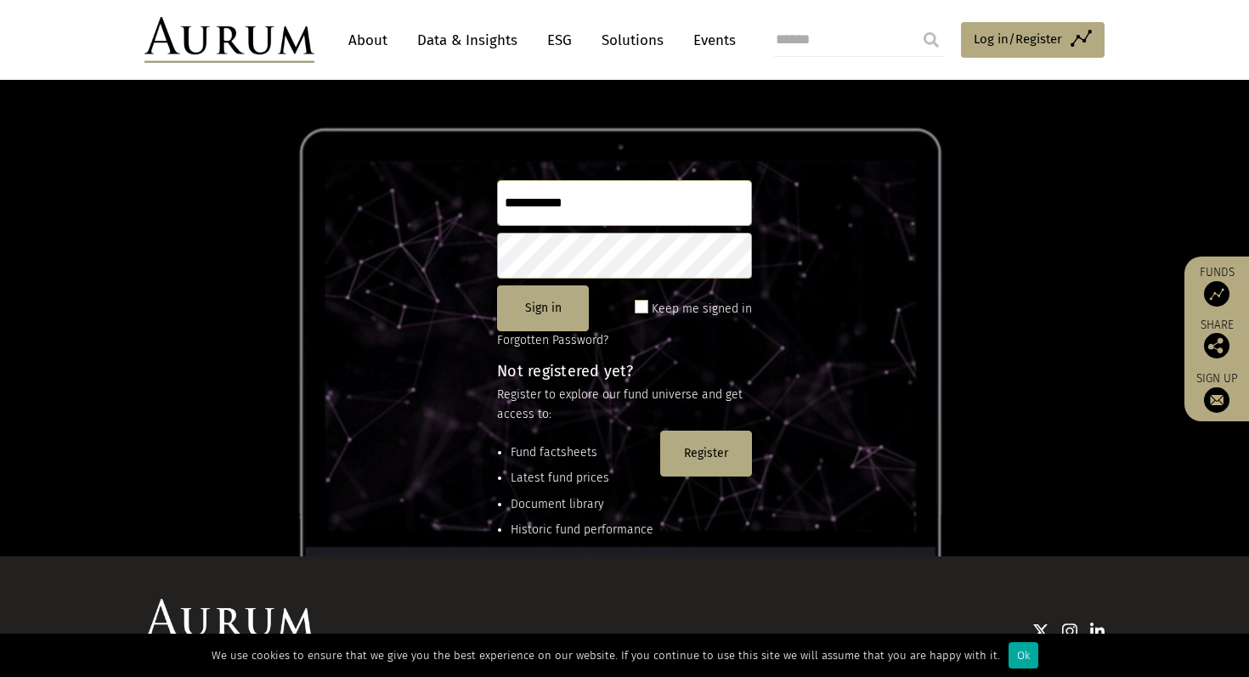
scroll to position [112, 0]
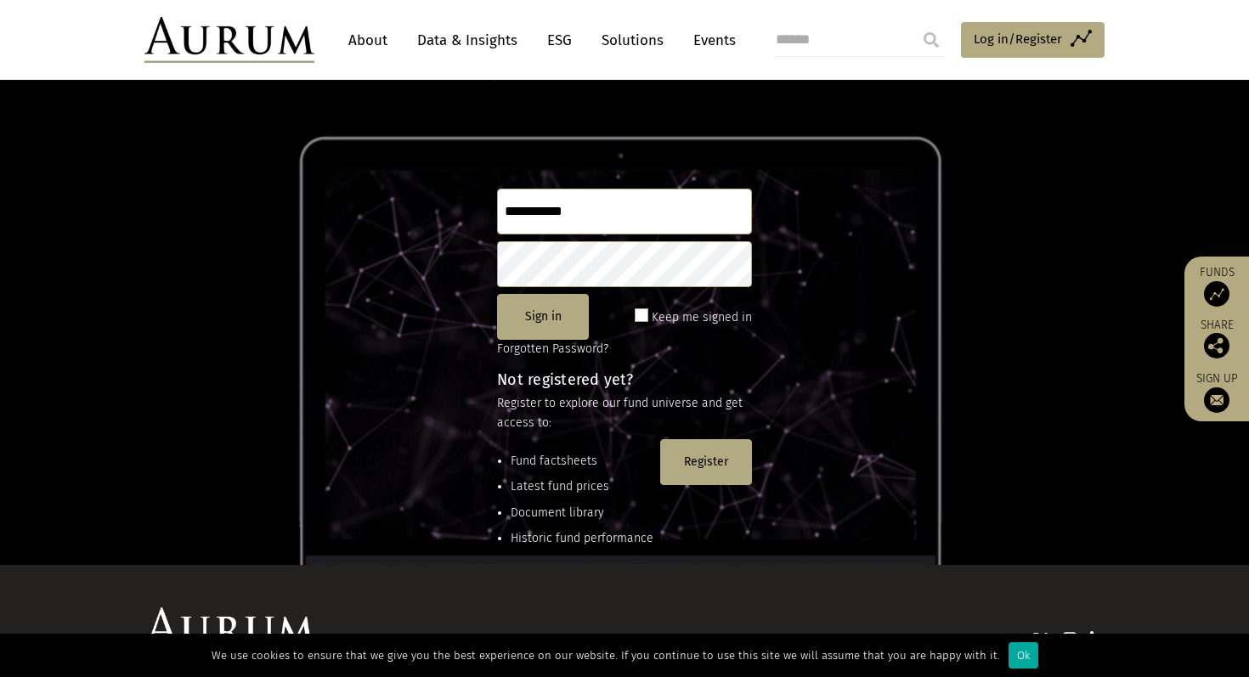
click at [589, 211] on input "**********" at bounding box center [624, 212] width 255 height 46
type input "*"
type input "**********"
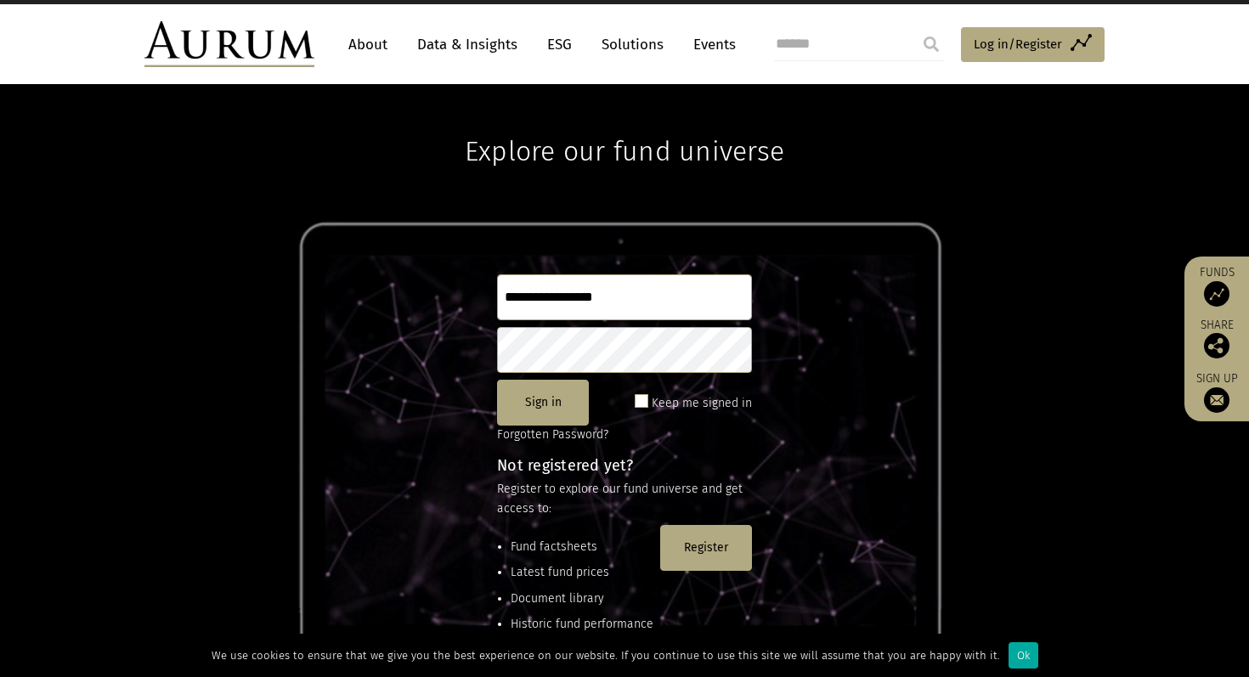
scroll to position [0, 0]
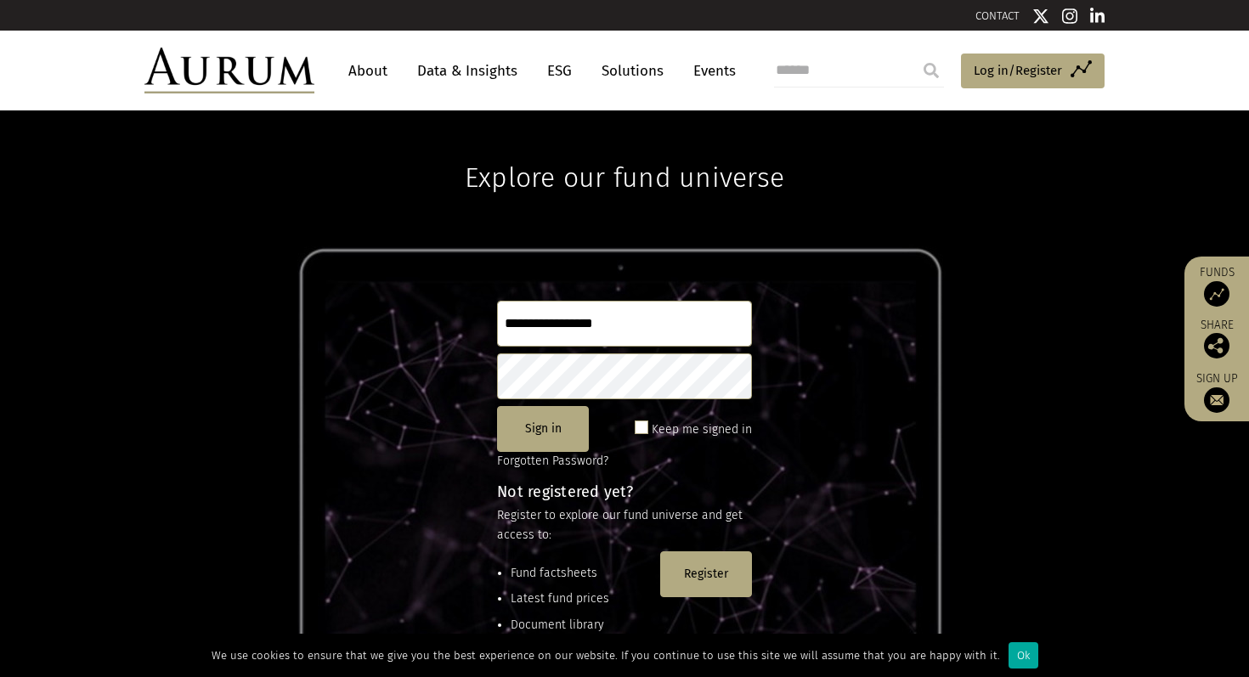
click at [484, 71] on link "Data & Insights" at bounding box center [467, 70] width 117 height 31
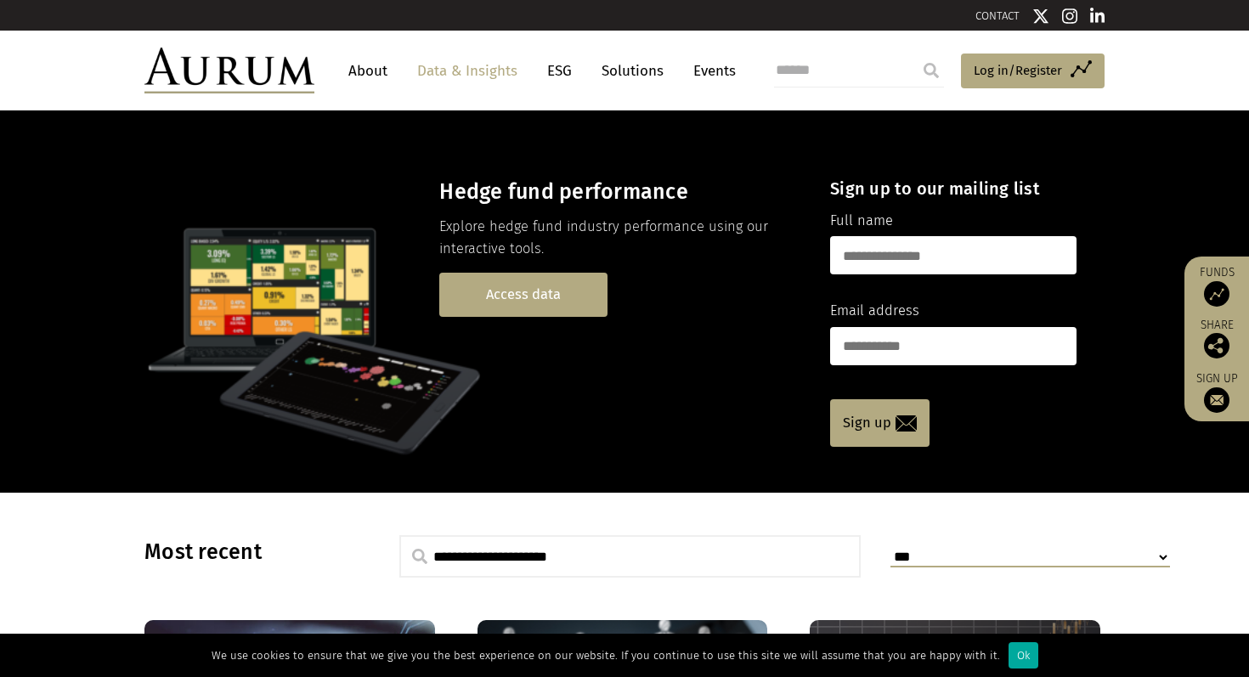
click at [490, 296] on link "Access data" at bounding box center [523, 294] width 168 height 43
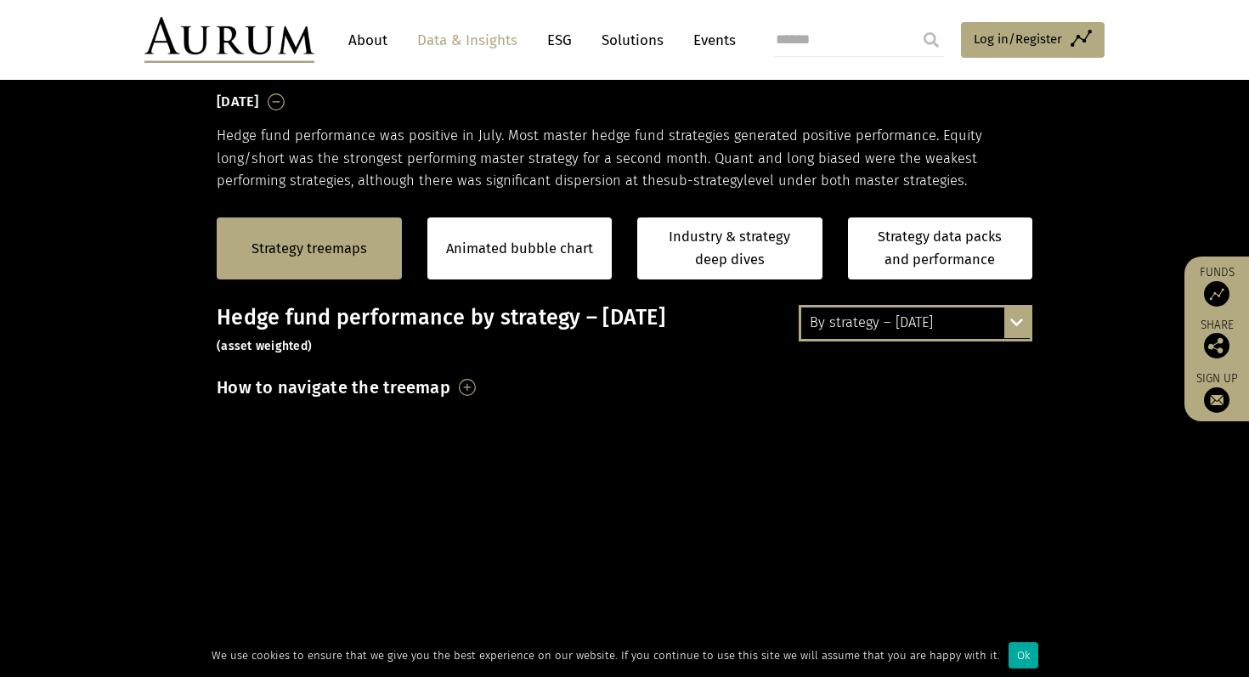
scroll to position [349, 0]
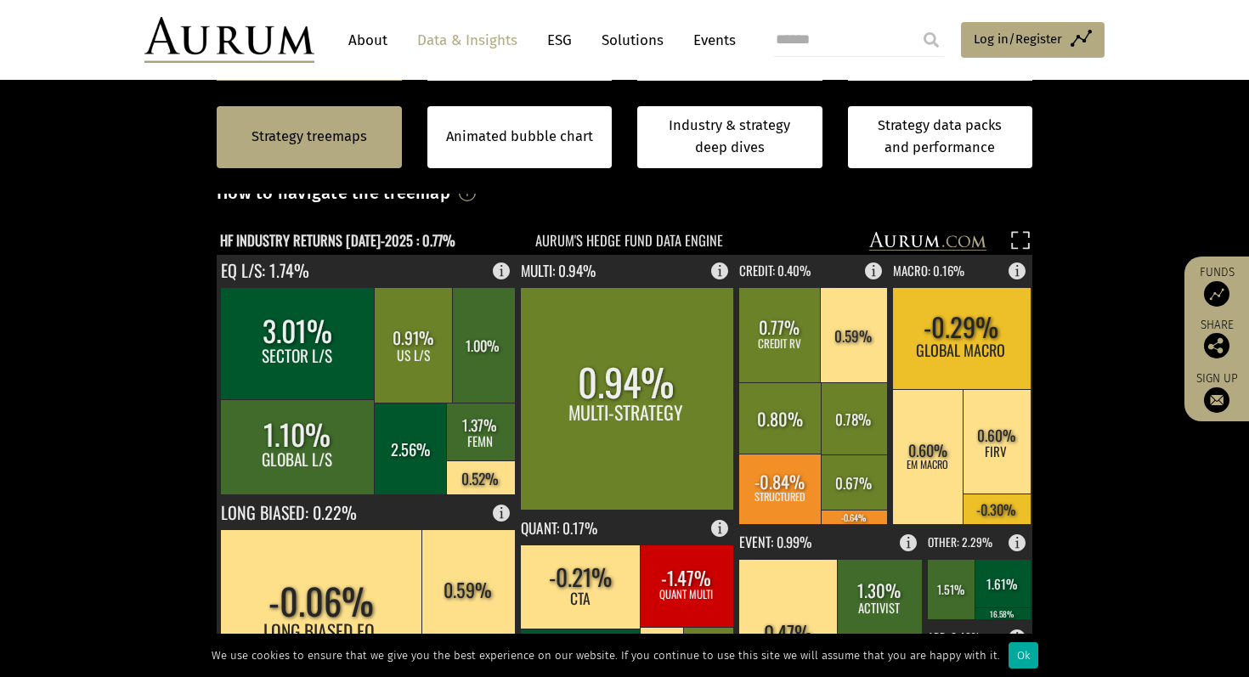
scroll to position [454, 0]
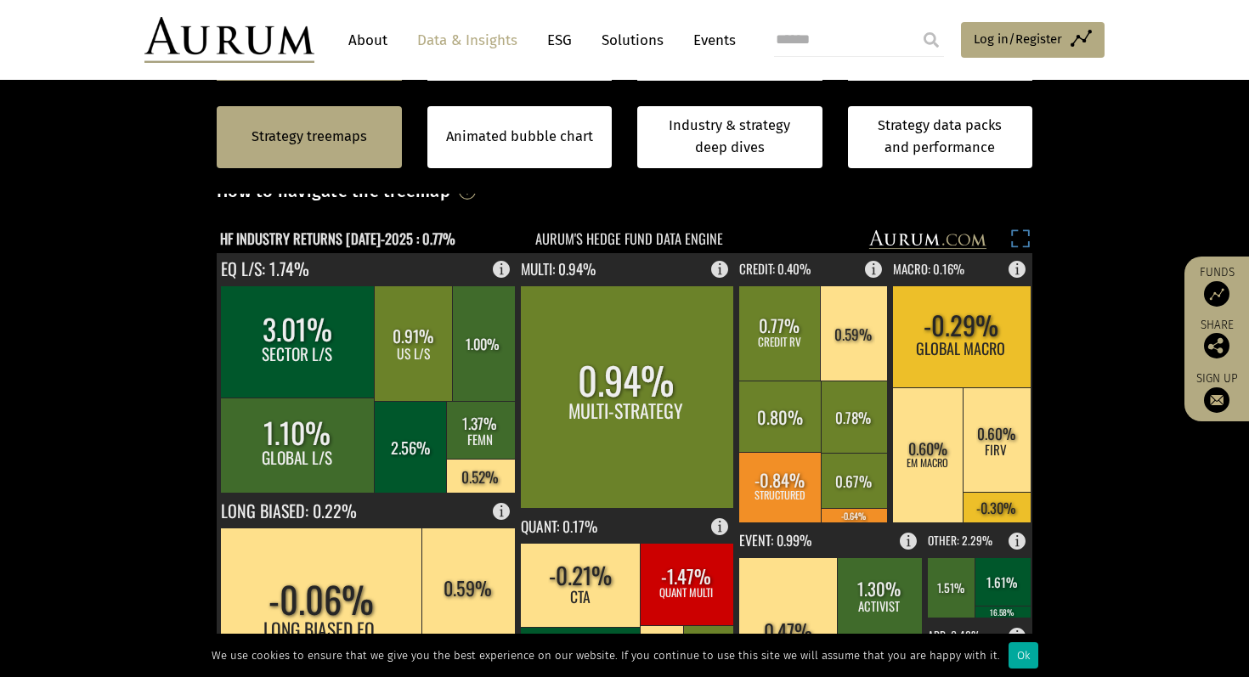
click at [1019, 238] on rect at bounding box center [1020, 241] width 24 height 24
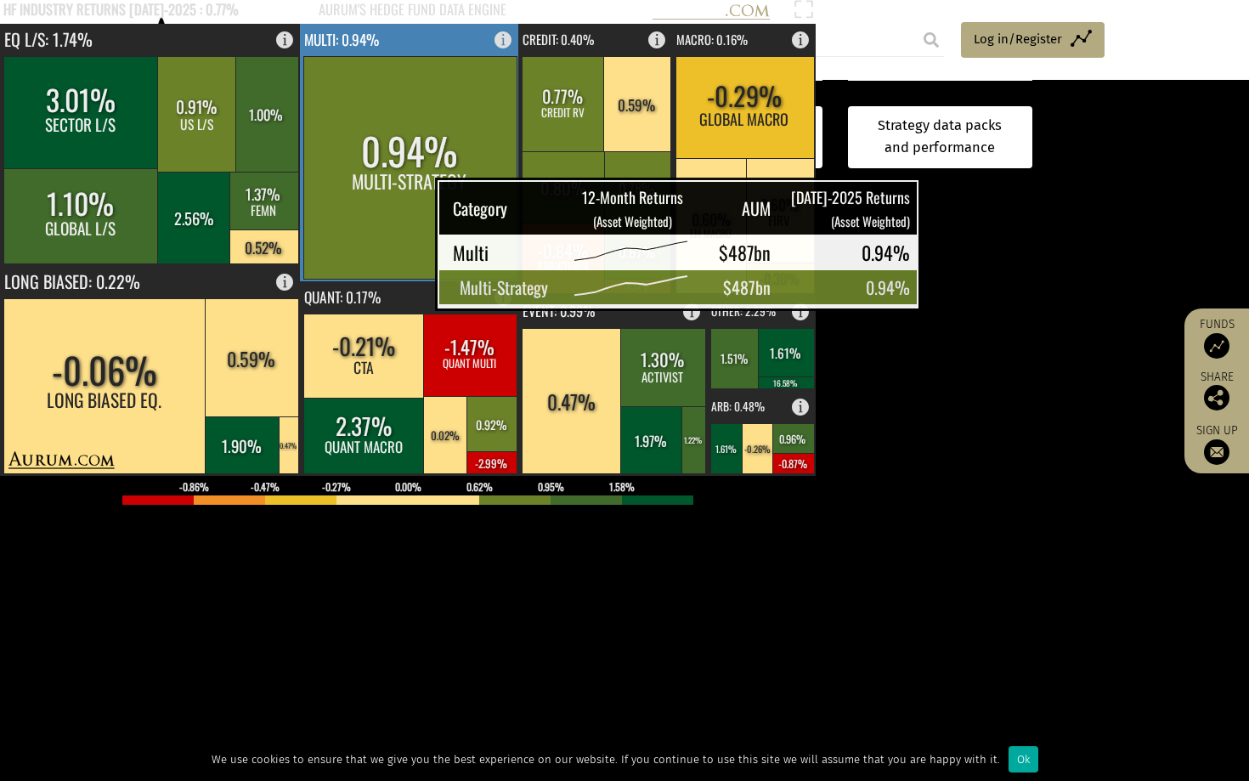
click at [392, 201] on rect at bounding box center [409, 167] width 213 height 223
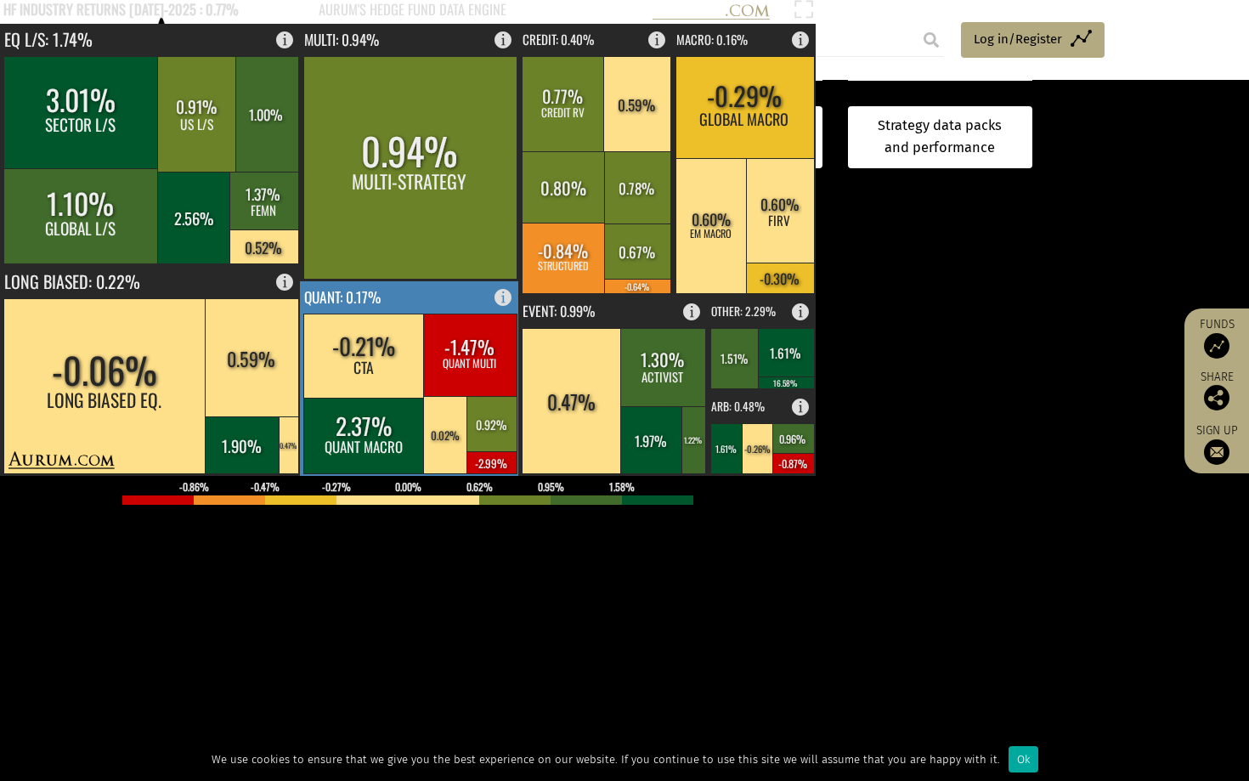
click at [346, 291] on text "QUANT: 0.17%" at bounding box center [342, 296] width 76 height 22
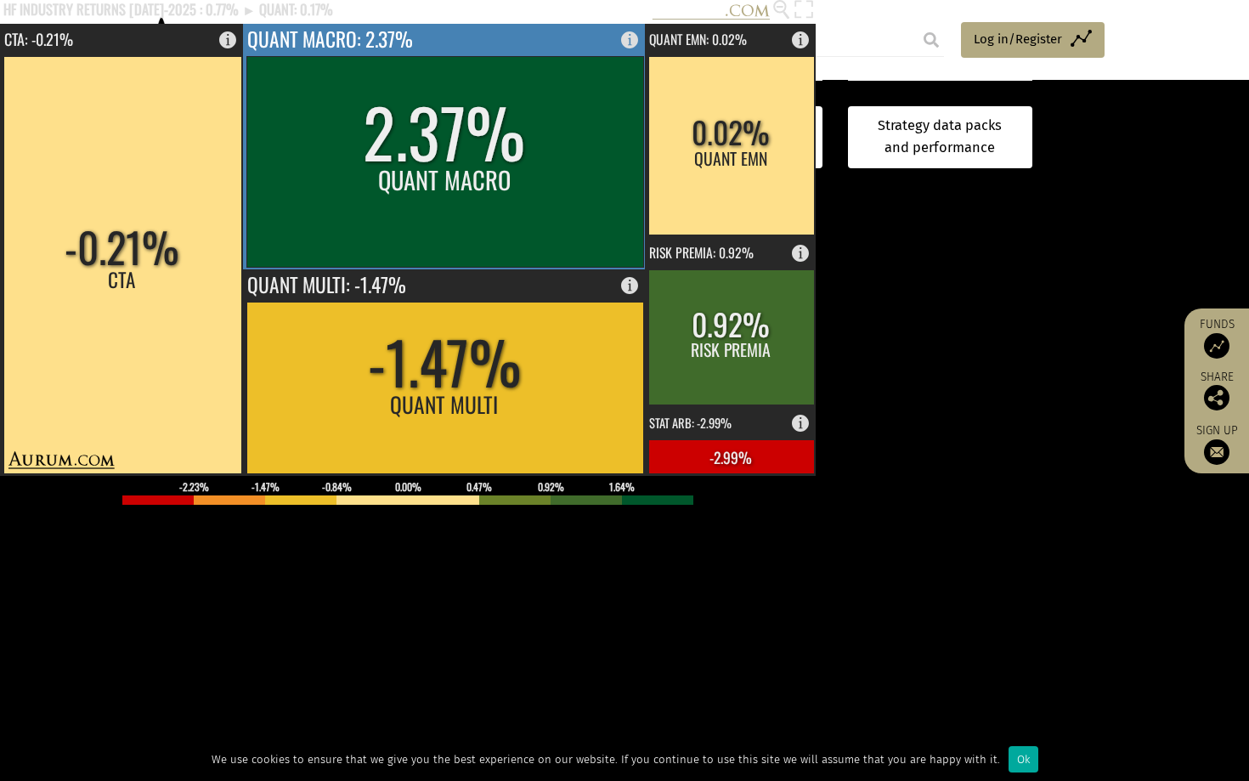
click at [373, 231] on rect at bounding box center [444, 161] width 397 height 211
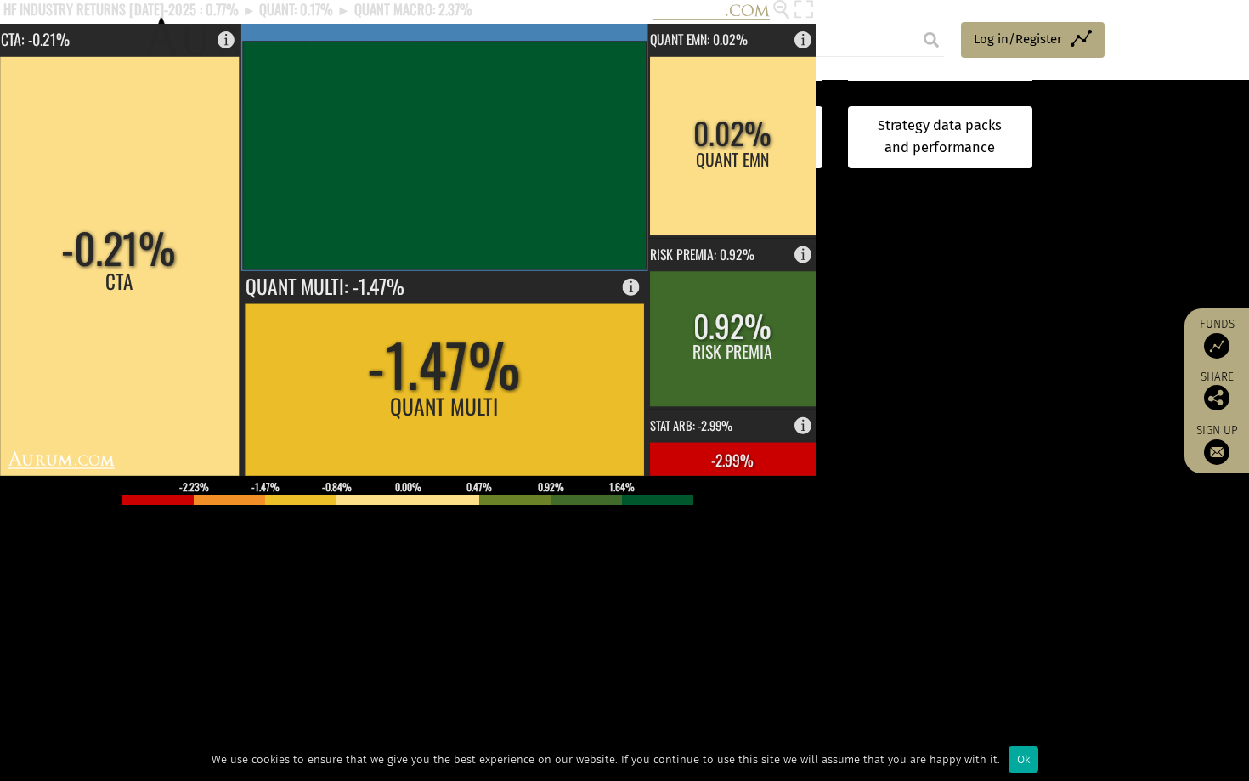
click at [373, 231] on p "GAA (Global Asset Allocation) is a systematic approach to Global Macro, with ma…" at bounding box center [205, 353] width 341 height 274
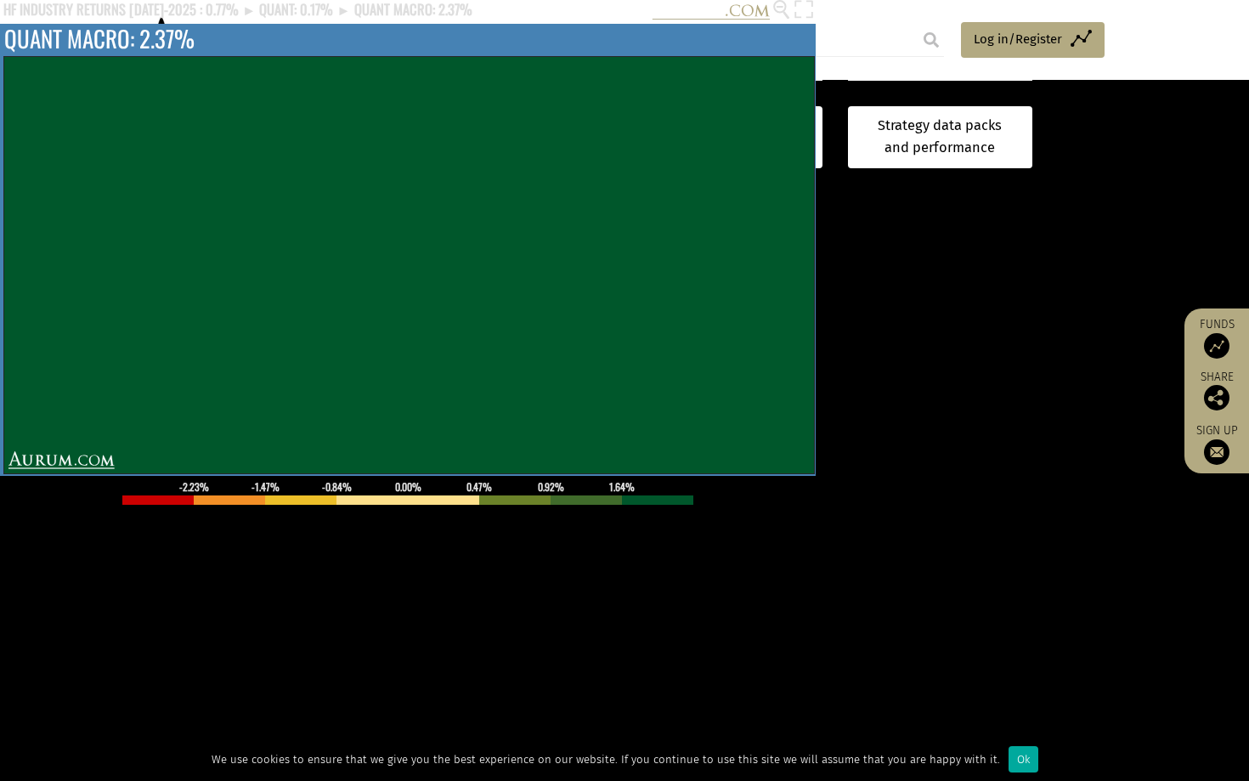
click at [146, 350] on p "GAA (Global Asset Allocation) is a systematic approach to Global Macro, with ma…" at bounding box center [205, 353] width 341 height 274
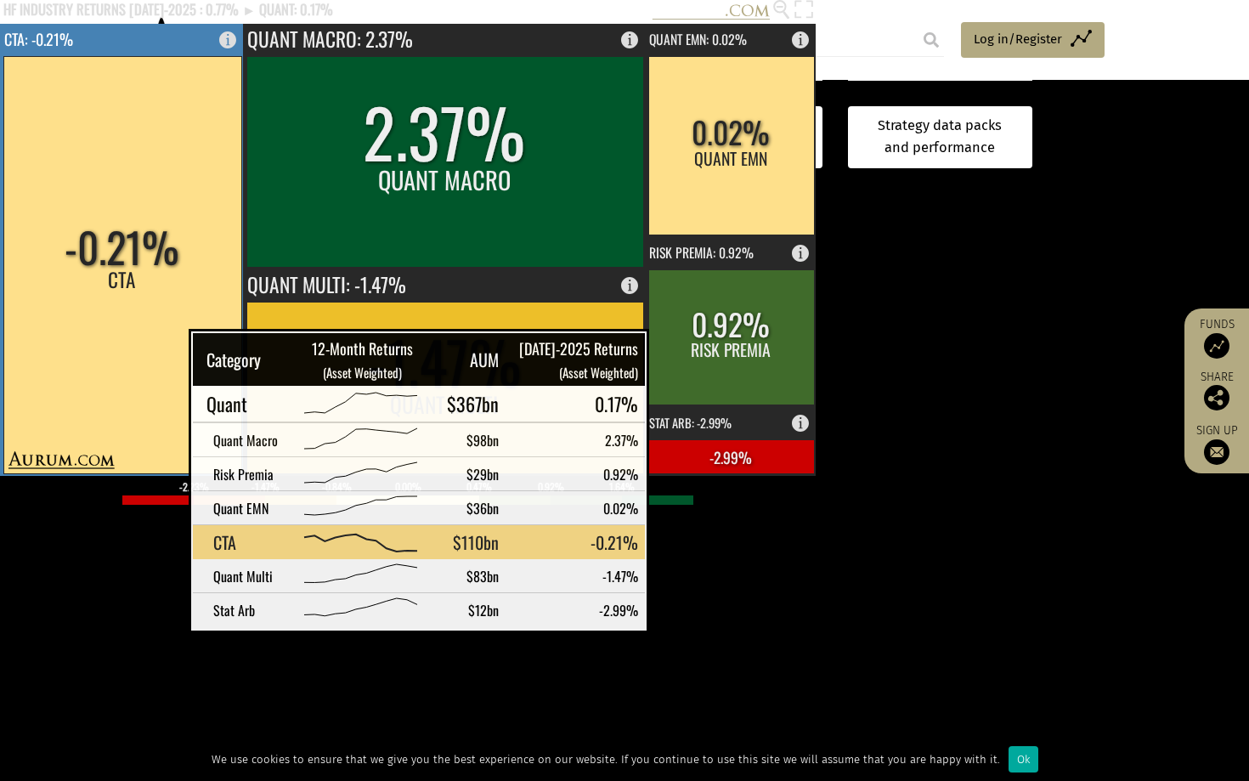
click at [146, 353] on rect at bounding box center [122, 264] width 238 height 417
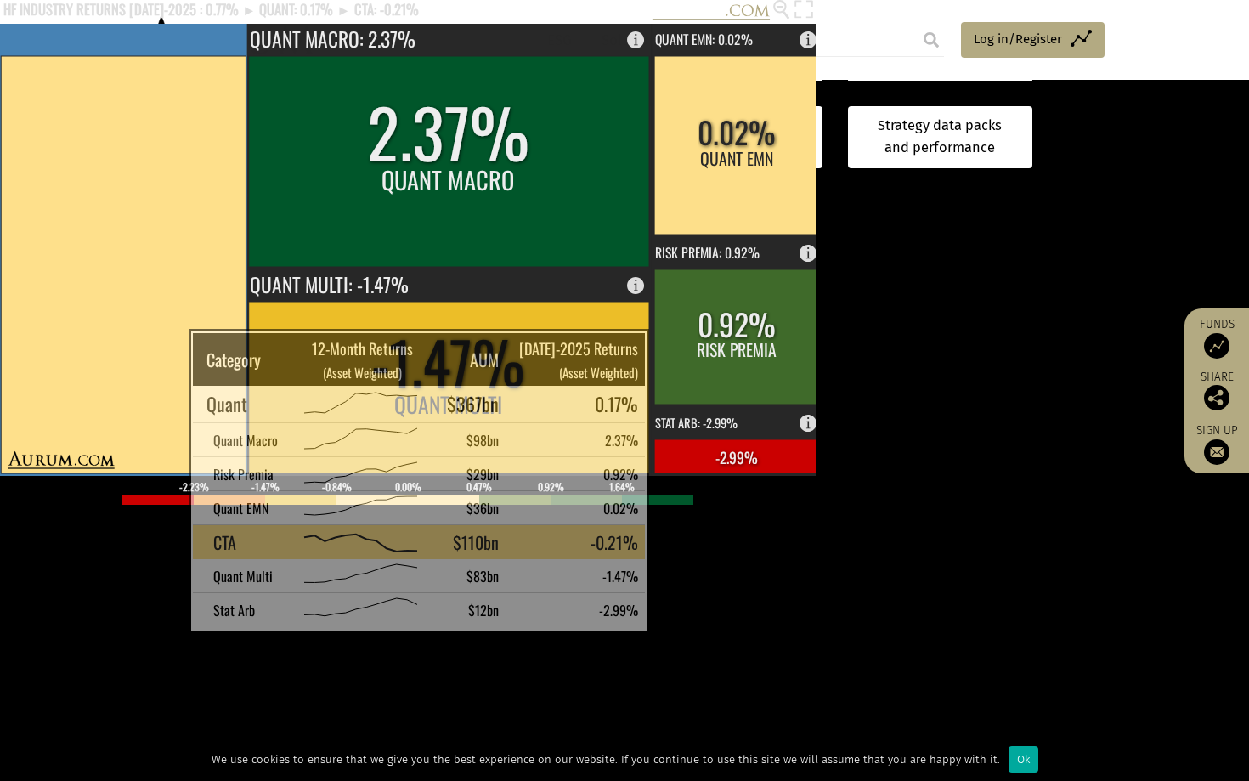
click at [146, 353] on p at bounding box center [205, 458] width 341 height 485
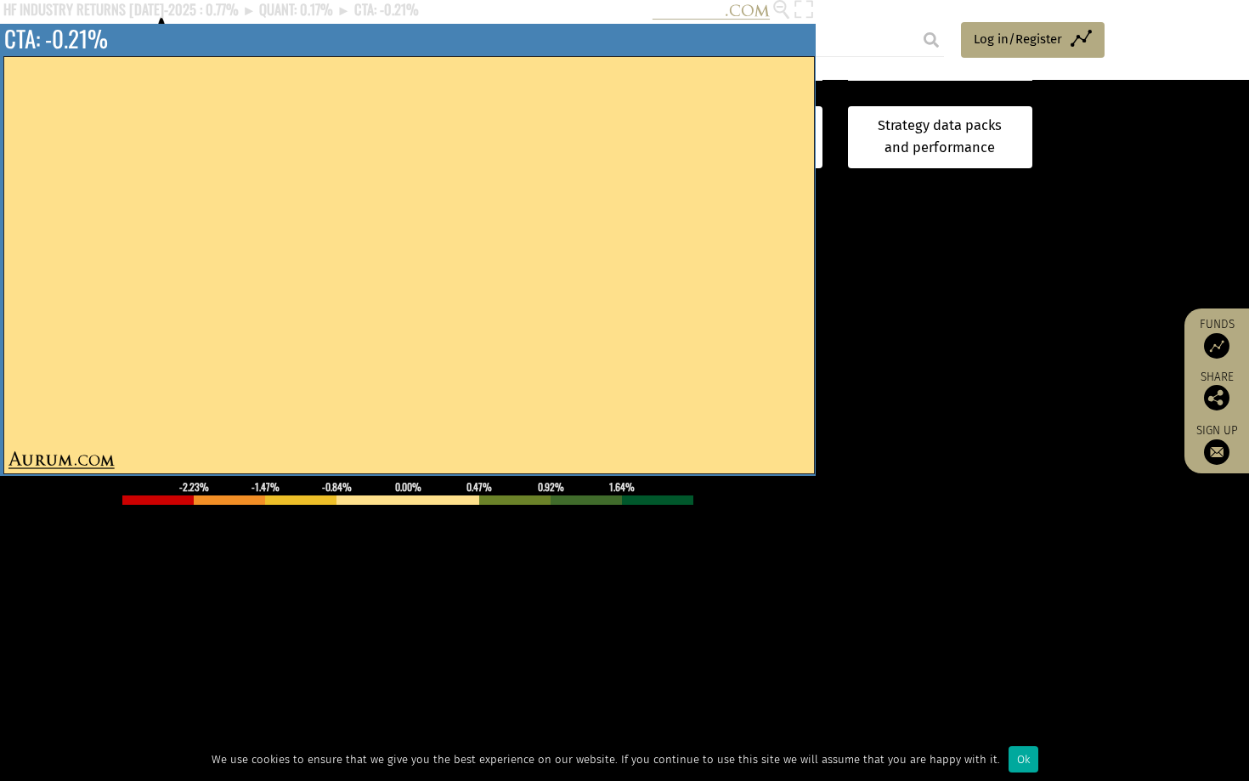
click at [196, 312] on p at bounding box center [205, 458] width 341 height 485
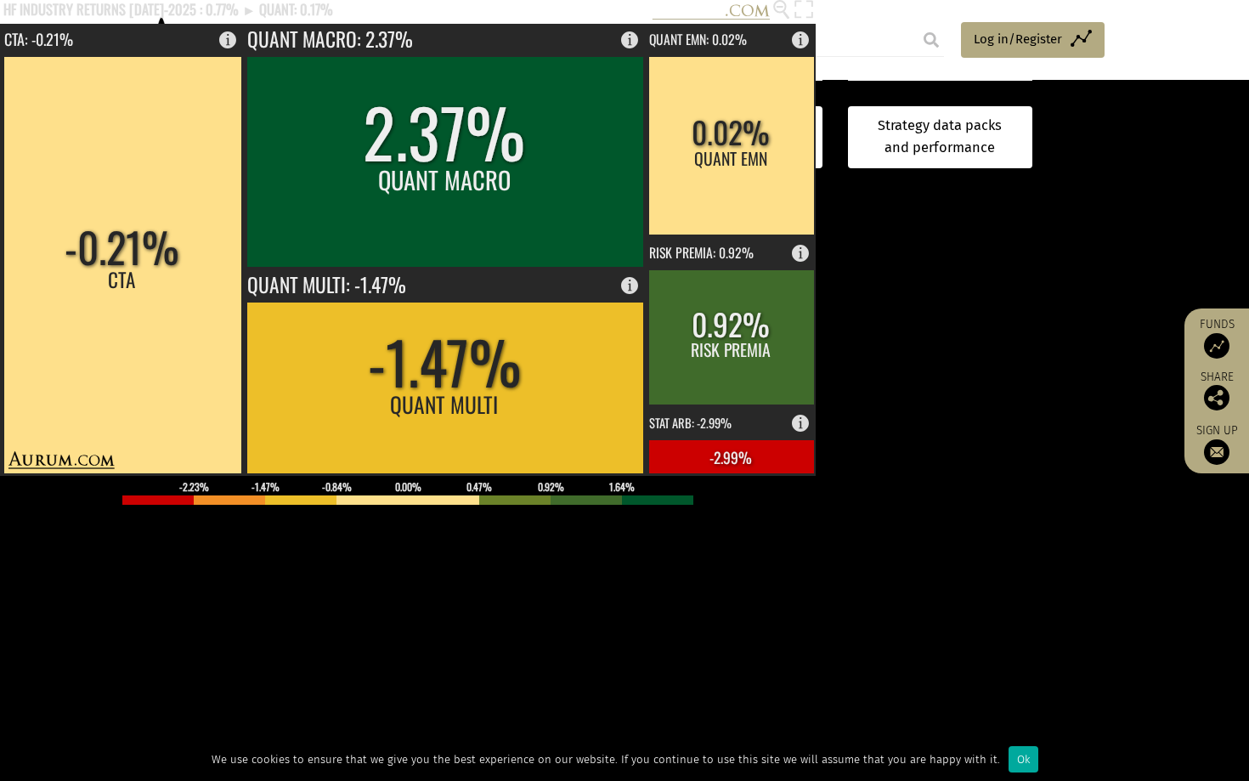
click at [141, 676] on div at bounding box center [624, 390] width 1249 height 781
click at [805, 17] on rect at bounding box center [804, 12] width 24 height 24
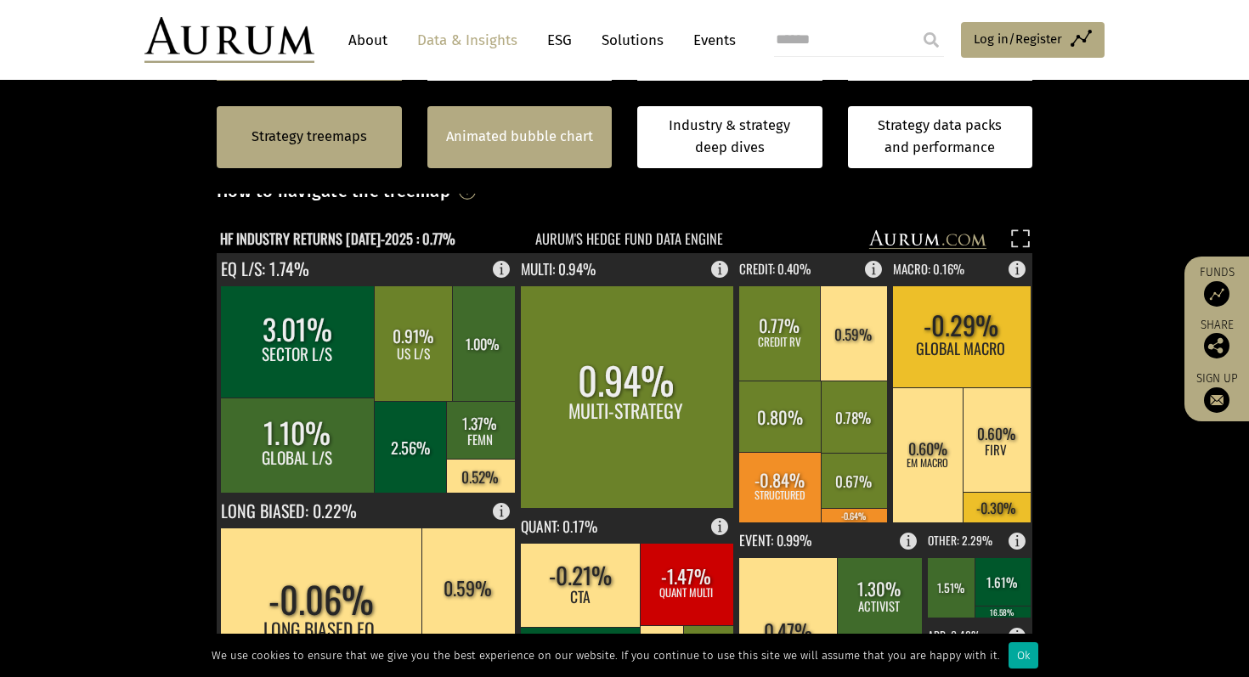
click at [549, 118] on div "Animated bubble chart" at bounding box center [519, 137] width 185 height 62
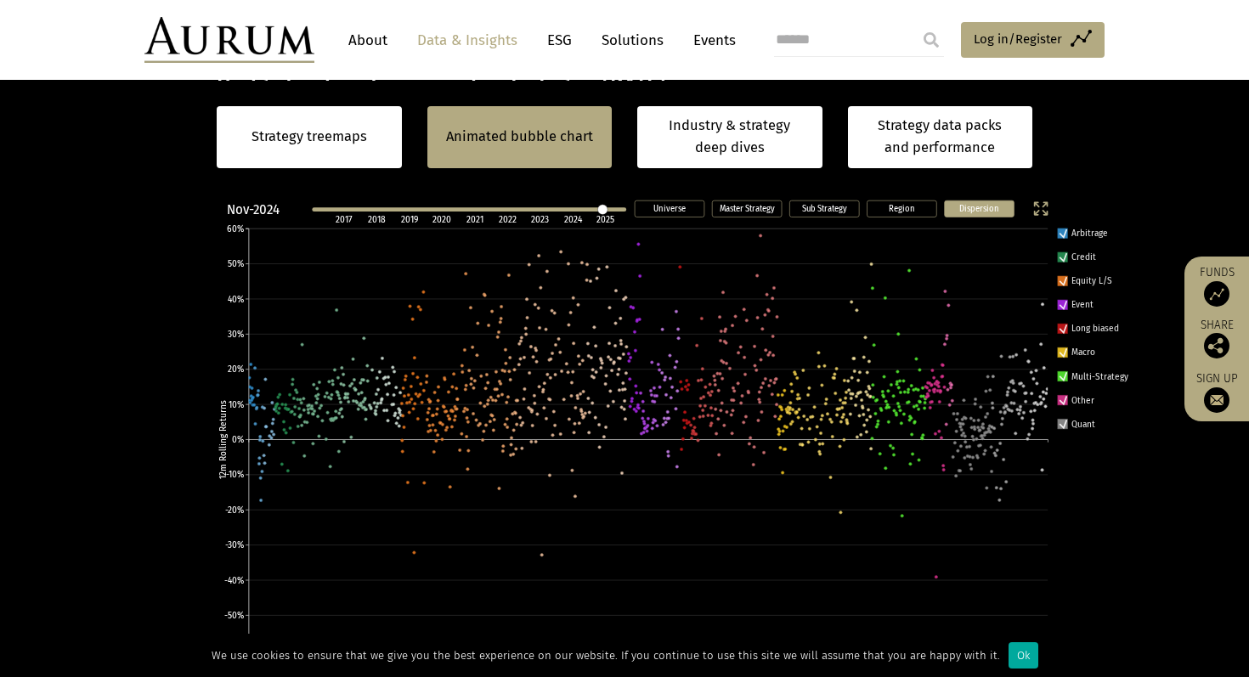
scroll to position [489, 0]
click at [674, 213] on rect at bounding box center [670, 208] width 70 height 16
